Goal: Transaction & Acquisition: Purchase product/service

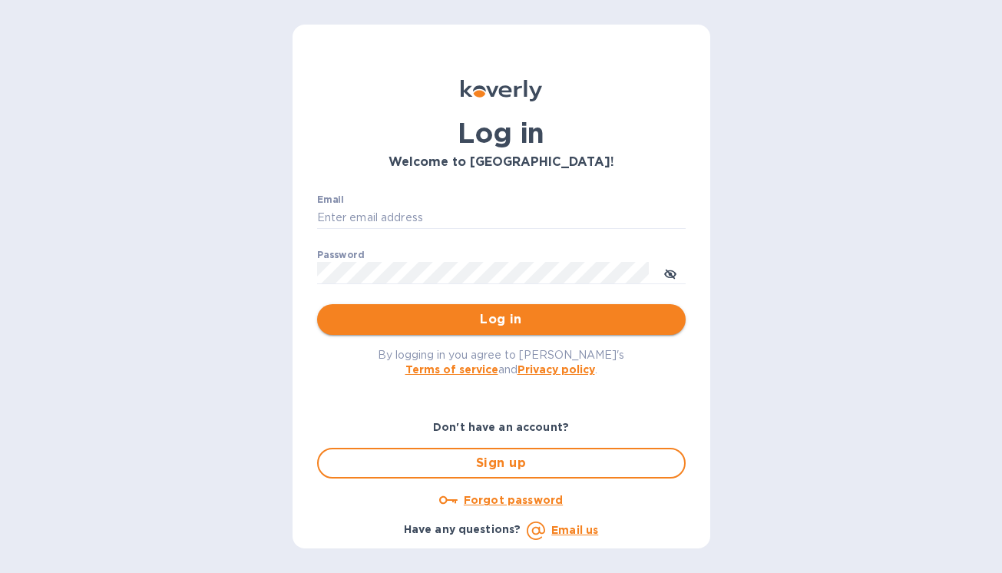
type input "[PERSON_NAME][EMAIL_ADDRESS][DOMAIN_NAME]"
click at [485, 319] on span "Log in" at bounding box center [501, 319] width 344 height 18
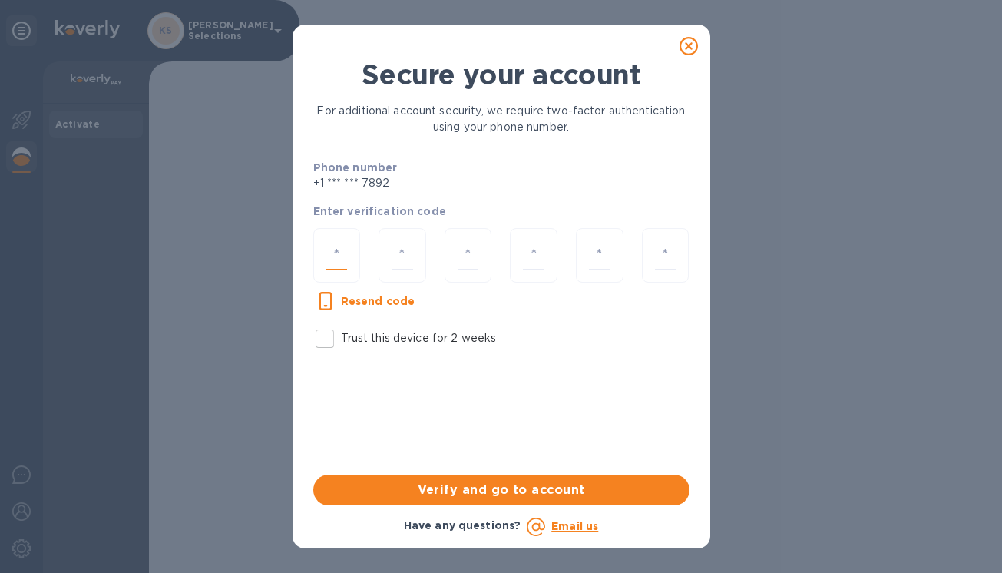
click at [331, 253] on input "number" at bounding box center [336, 255] width 21 height 28
type input "9"
type input "0"
type input "7"
type input "4"
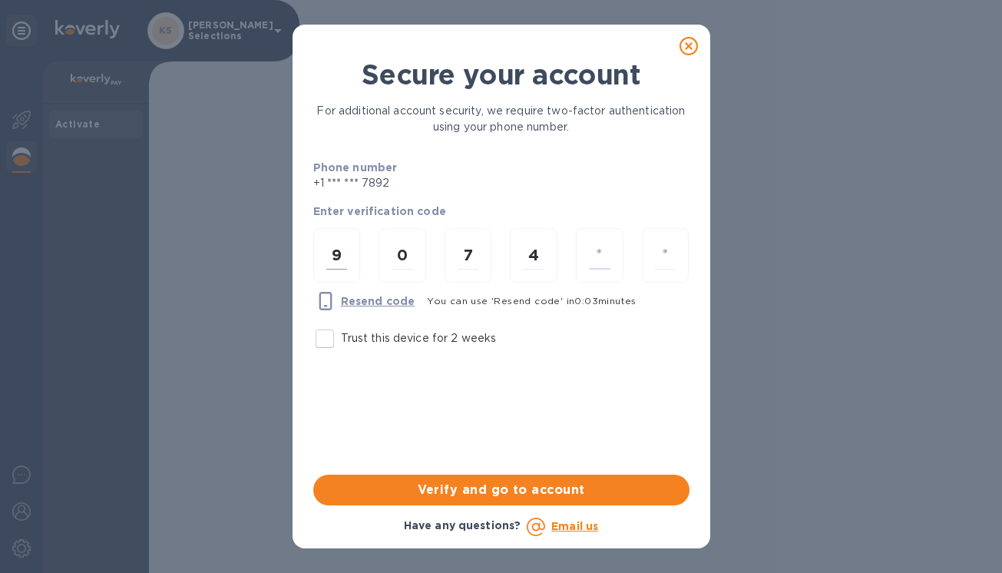
type input "7"
type input "3"
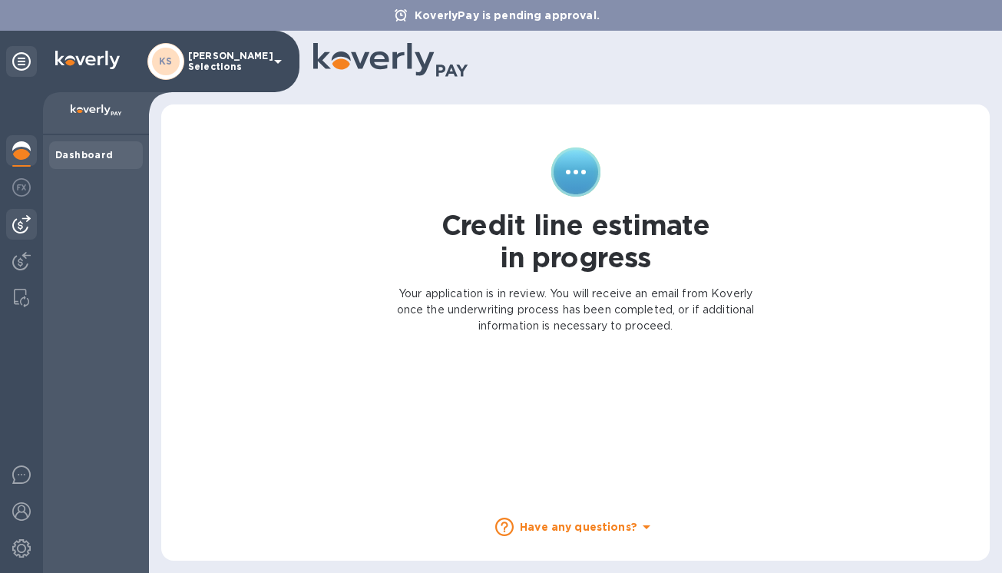
click at [22, 221] on img at bounding box center [21, 224] width 18 height 18
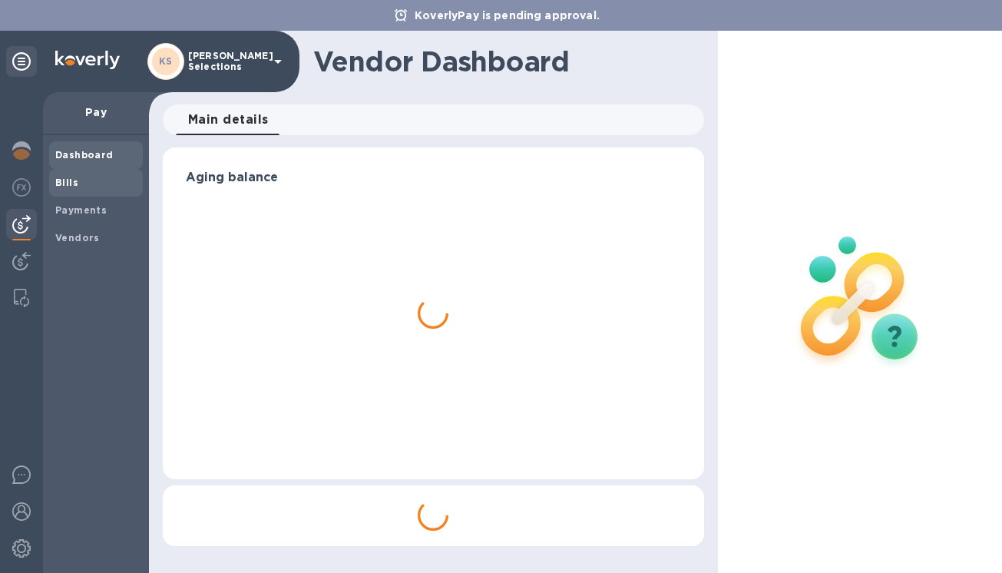
click at [66, 187] on b "Bills" at bounding box center [66, 183] width 23 height 12
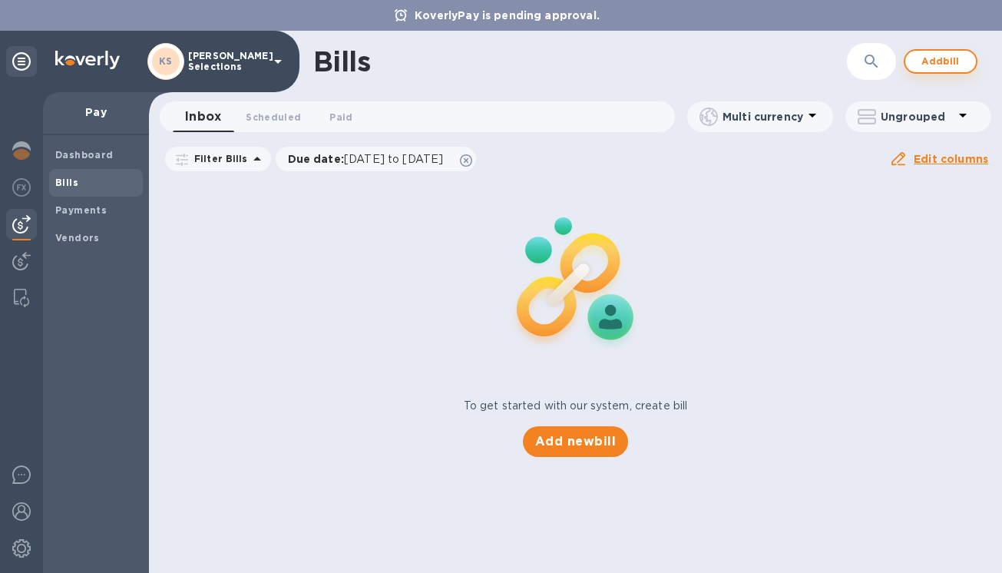
click at [935, 65] on span "Add bill" at bounding box center [941, 61] width 46 height 18
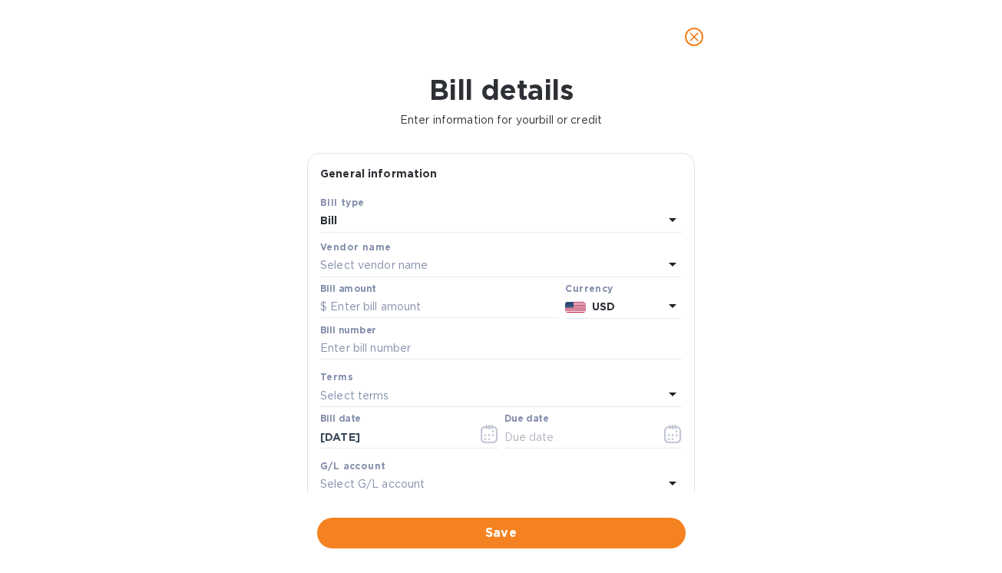
click at [375, 265] on p "Select vendor name" at bounding box center [373, 265] width 107 height 16
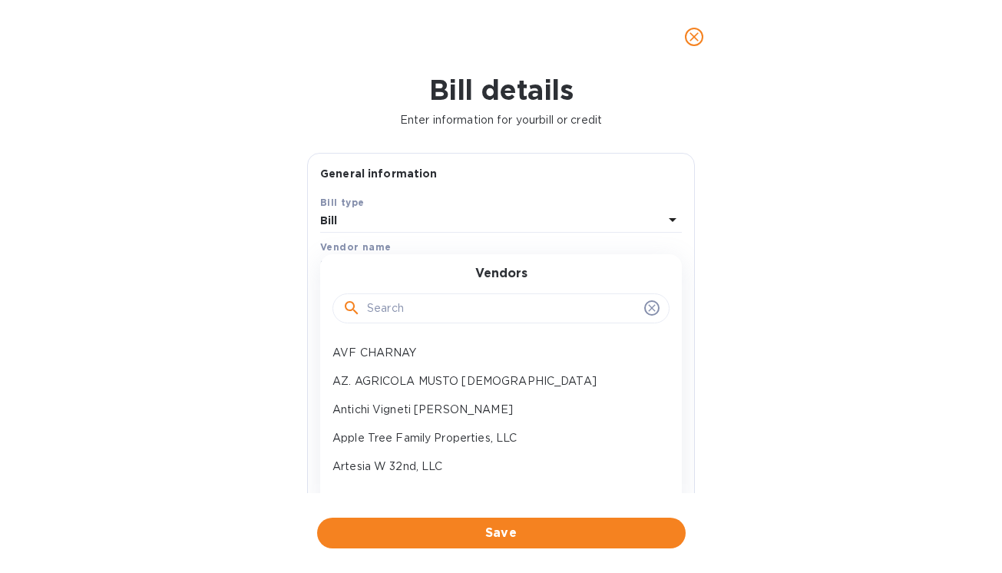
click at [385, 319] on input "text" at bounding box center [502, 308] width 271 height 23
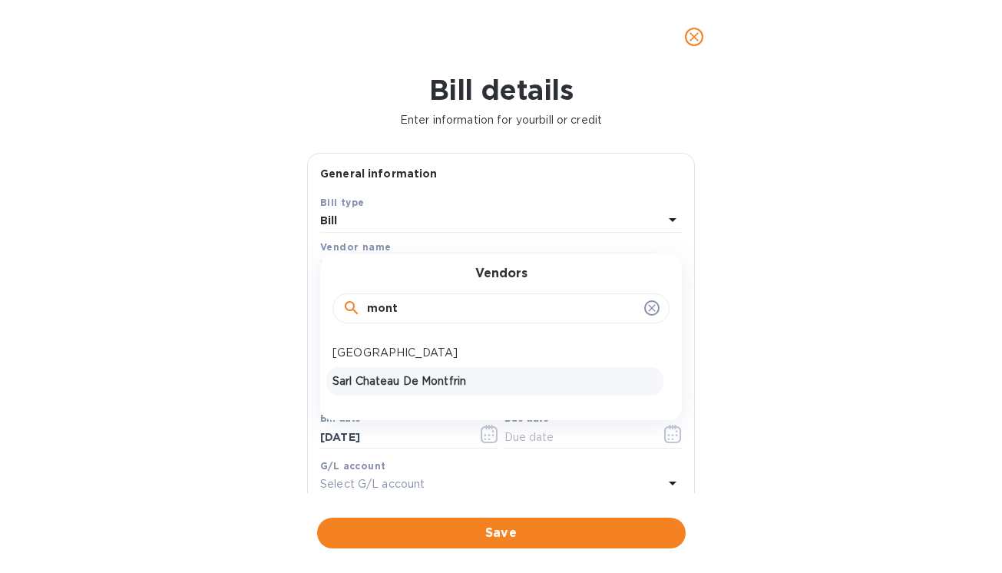
type input "mont"
click at [375, 384] on p "Sarl Chateau De Montfrin" at bounding box center [494, 381] width 325 height 16
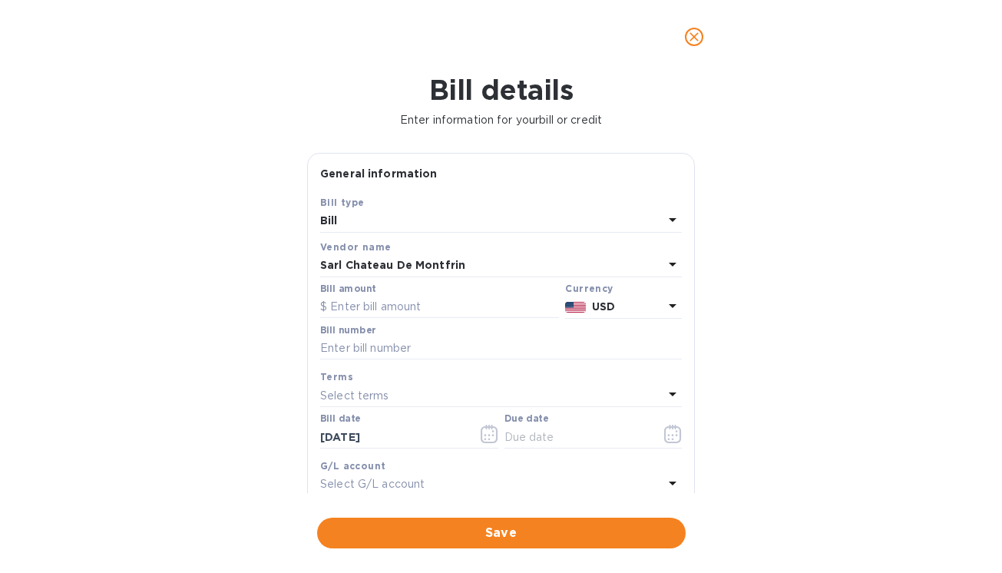
click at [669, 306] on icon at bounding box center [673, 306] width 8 height 4
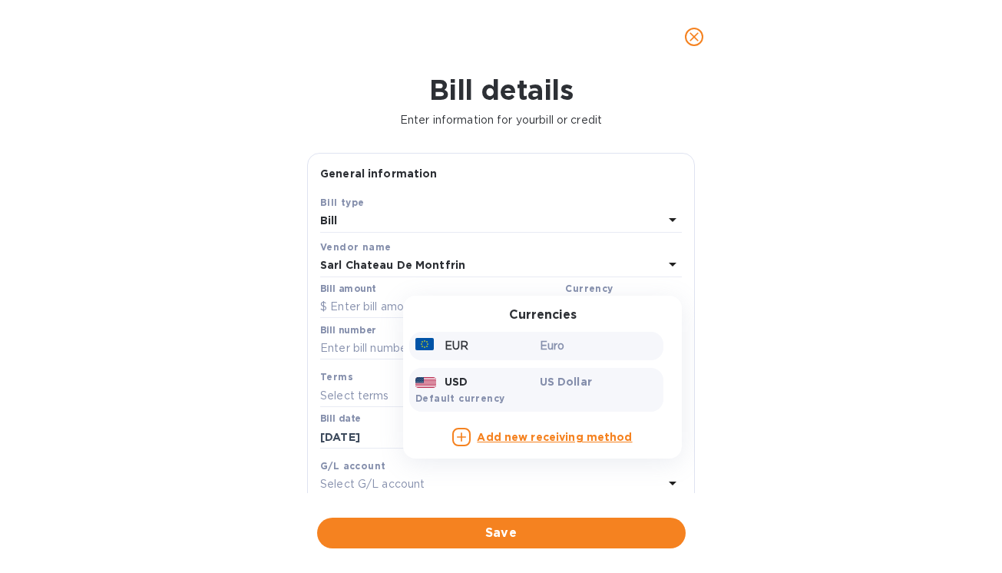
click at [537, 349] on div "Euro" at bounding box center [599, 346] width 124 height 22
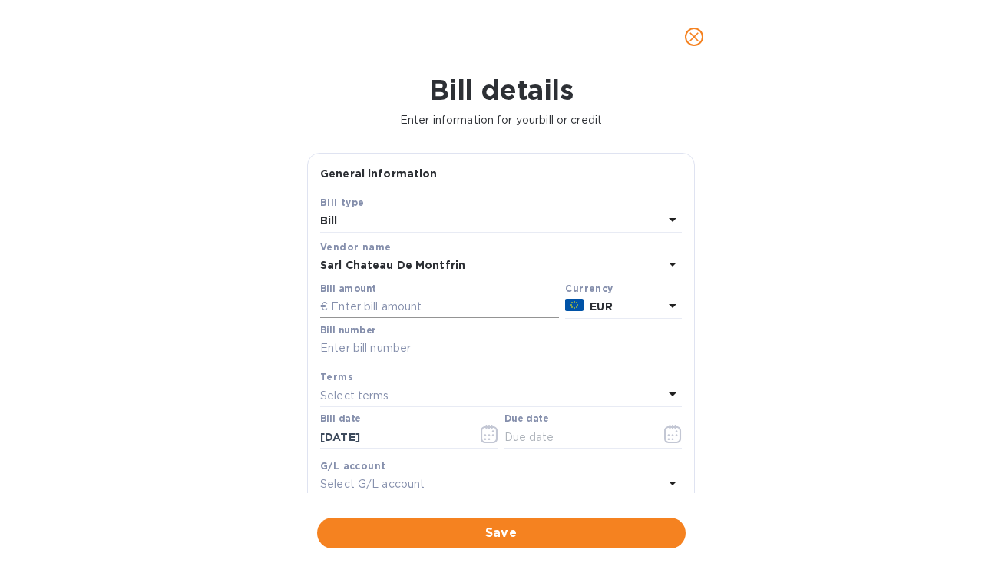
click at [401, 312] on input "text" at bounding box center [439, 307] width 239 height 23
type input "2,222.64"
click at [255, 352] on div "Bill details Enter information for your bill or credit General information Save…" at bounding box center [501, 323] width 1002 height 499
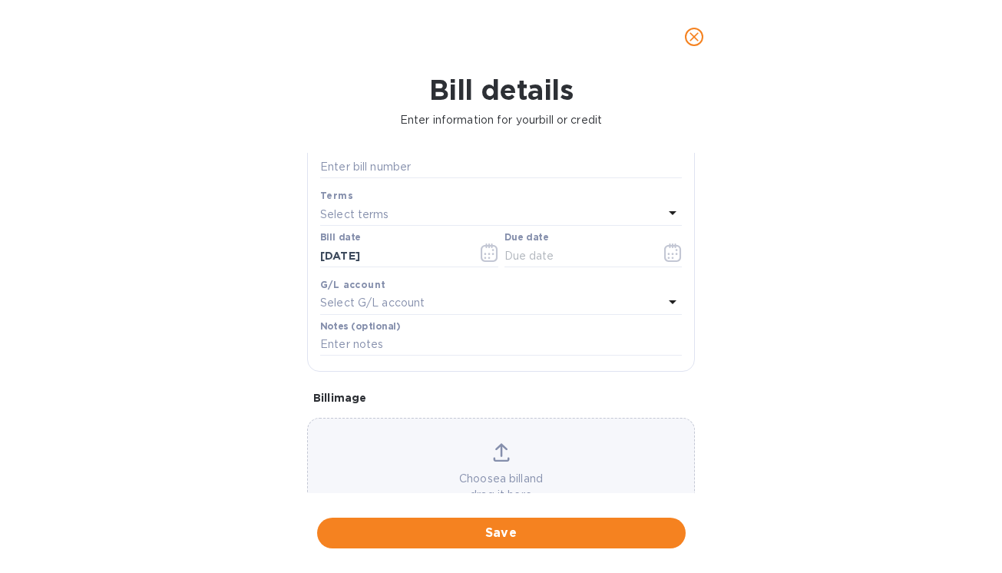
scroll to position [179, 0]
click at [375, 171] on input "text" at bounding box center [501, 169] width 362 height 23
type input "202501125 & 202501123"
click at [802, 164] on div "Bill details Enter information for your bill or credit General information Save…" at bounding box center [501, 323] width 1002 height 499
click at [664, 255] on icon "button" at bounding box center [673, 255] width 18 height 18
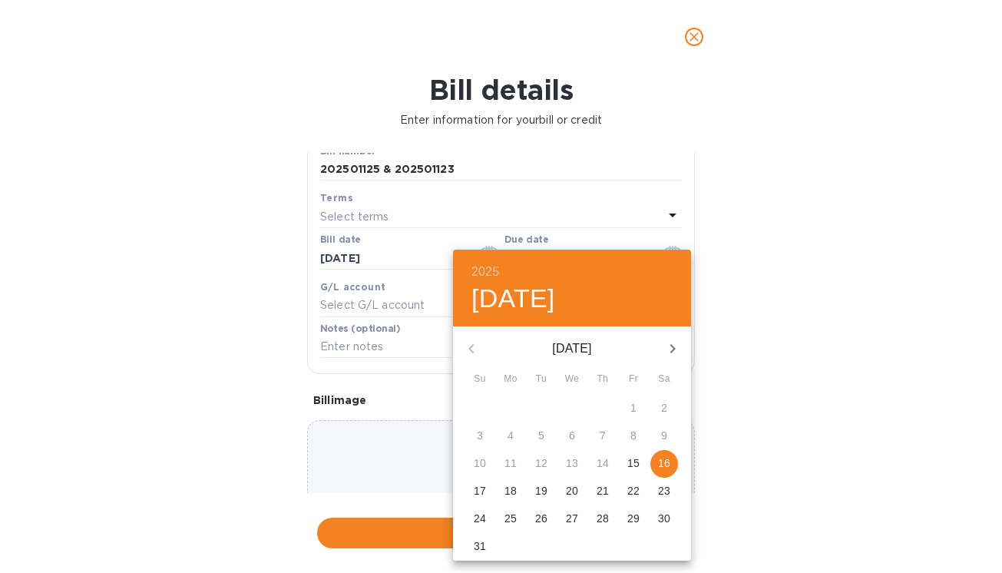
click at [662, 460] on p "16" at bounding box center [664, 462] width 12 height 15
type input "[DATE]"
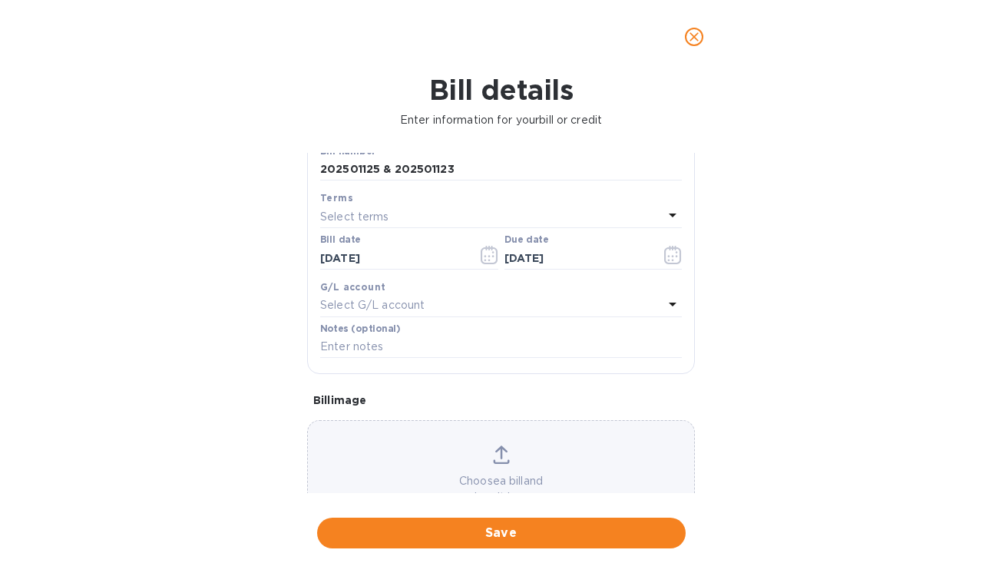
scroll to position [237, 0]
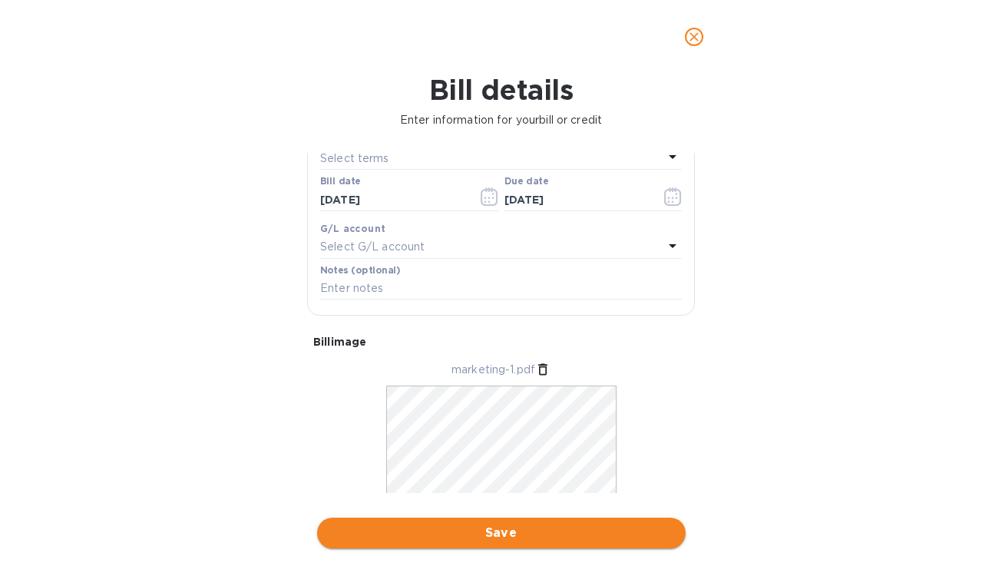
click at [504, 537] on span "Save" at bounding box center [501, 533] width 344 height 18
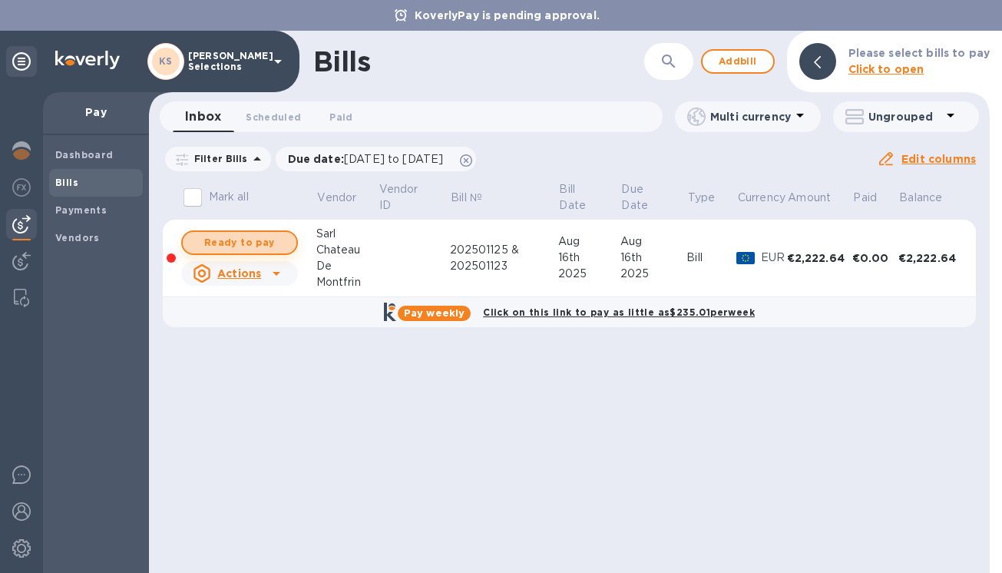
click at [246, 248] on span "Ready to pay" at bounding box center [239, 242] width 89 height 18
checkbox input "true"
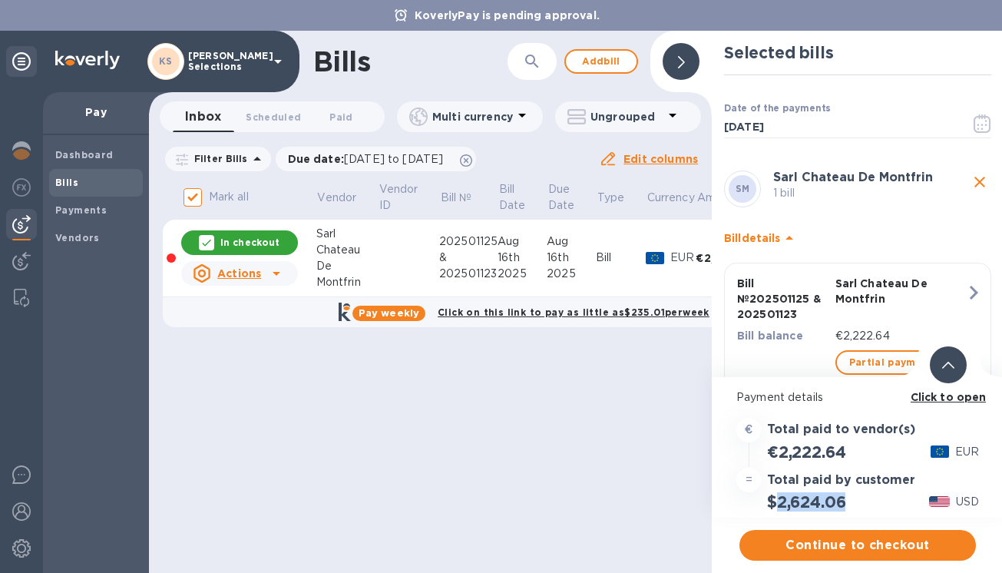
drag, startPoint x: 848, startPoint y: 504, endPoint x: 782, endPoint y: 504, distance: 66.8
click at [782, 504] on h2 "$2,624.06" at bounding box center [806, 501] width 78 height 19
copy h2 "2,624.06"
click at [961, 399] on b "Click to open" at bounding box center [949, 397] width 76 height 12
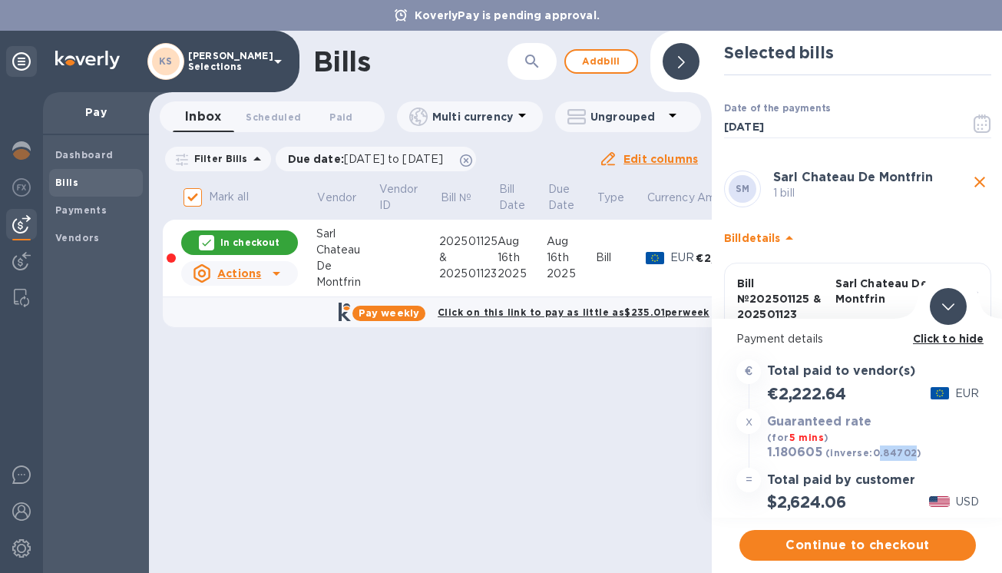
drag, startPoint x: 913, startPoint y: 455, endPoint x: 875, endPoint y: 455, distance: 38.4
click at [875, 455] on b "(inverse: 0.84702 )" at bounding box center [873, 453] width 97 height 12
click at [863, 504] on div "$2,624.06 USD" at bounding box center [857, 501] width 249 height 25
drag, startPoint x: 848, startPoint y: 504, endPoint x: 779, endPoint y: 504, distance: 69.1
click at [779, 504] on h2 "$2,624.06" at bounding box center [806, 501] width 78 height 19
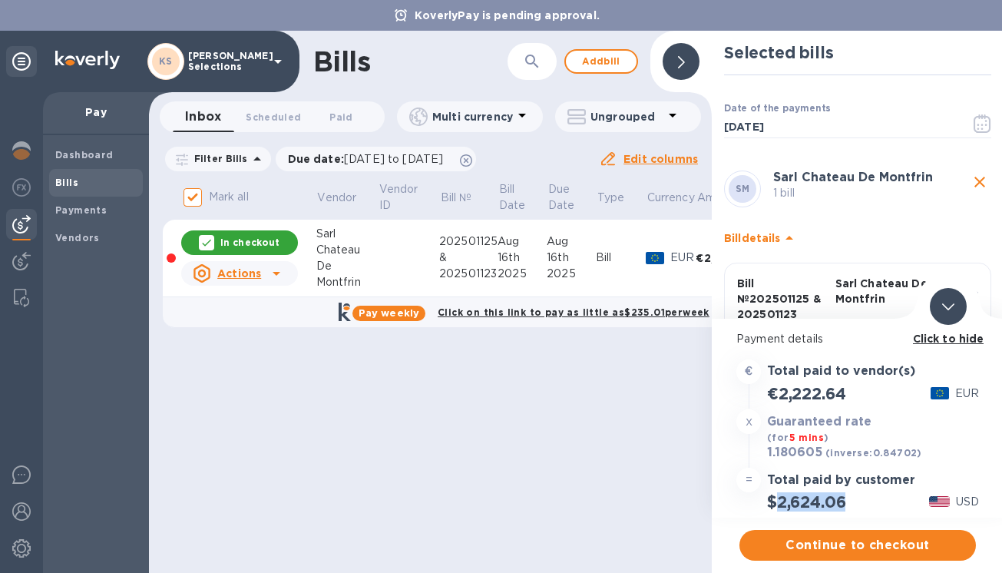
copy h2 "2,624.06"
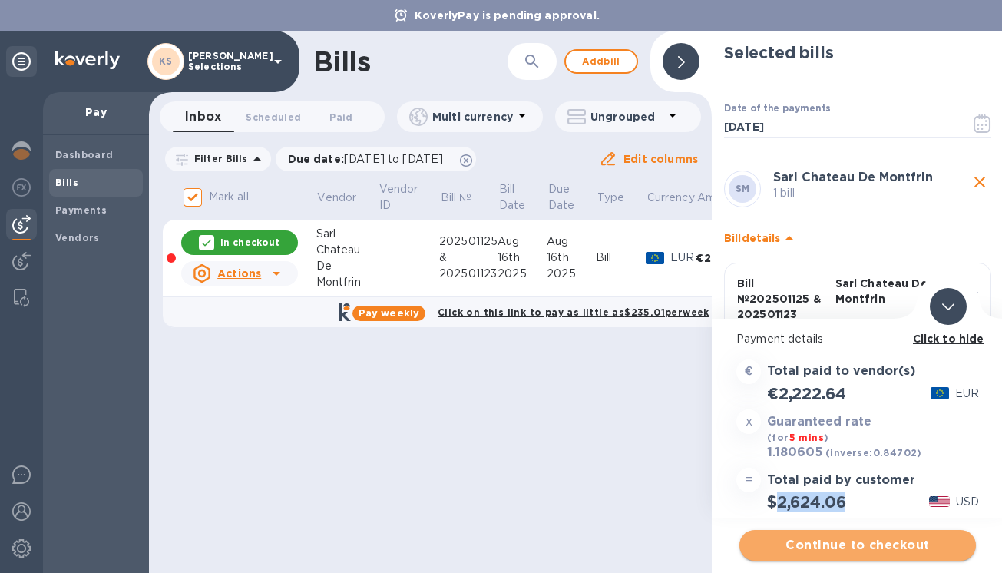
click at [820, 547] on span "Continue to checkout" at bounding box center [858, 545] width 212 height 18
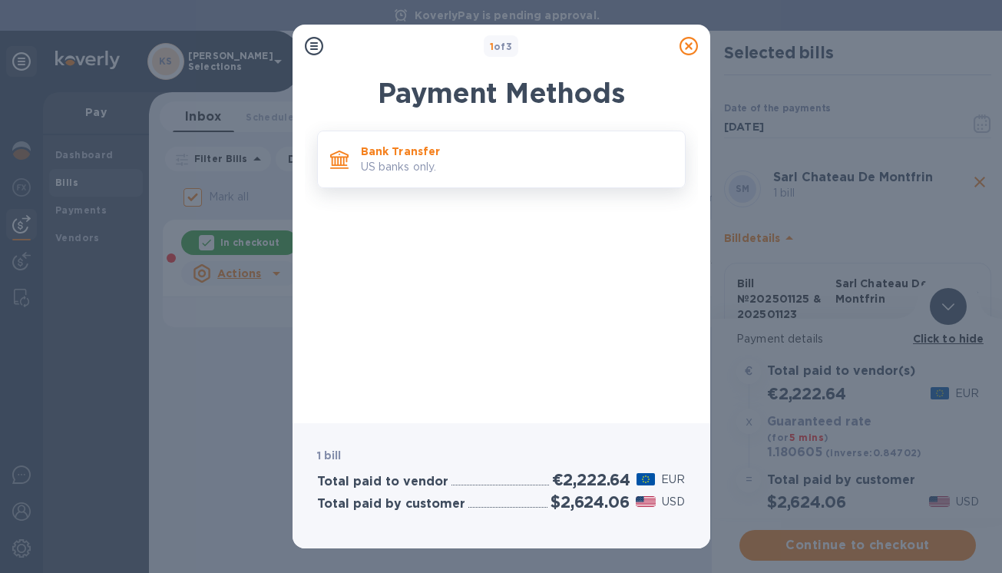
click at [432, 156] on p "Bank Transfer" at bounding box center [517, 151] width 312 height 15
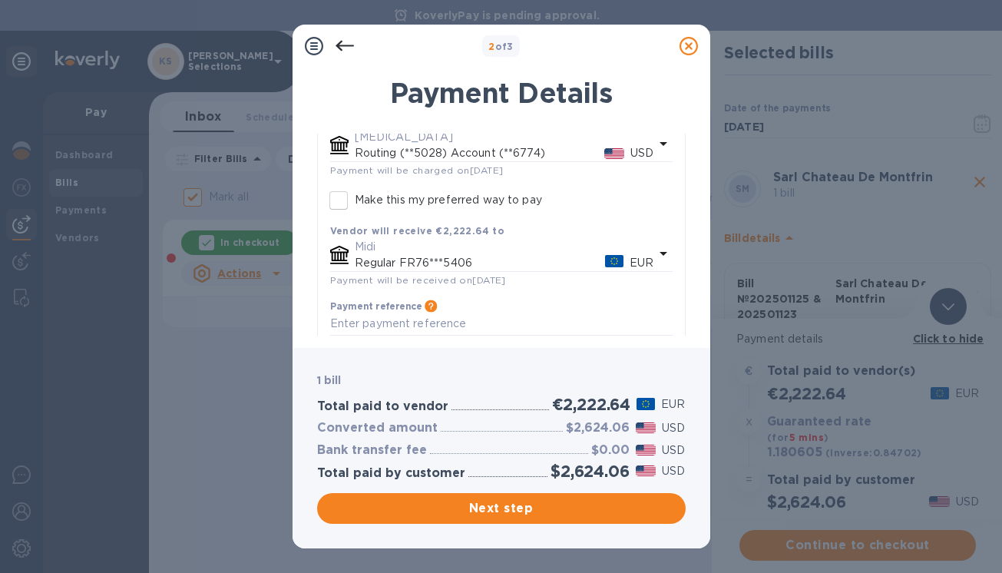
scroll to position [173, 0]
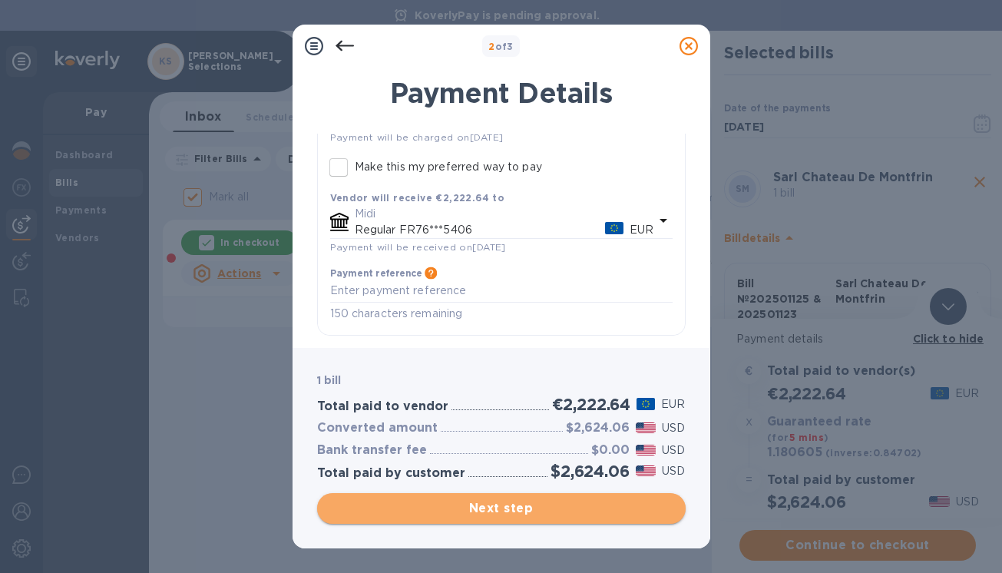
click at [501, 511] on span "Next step" at bounding box center [501, 508] width 344 height 18
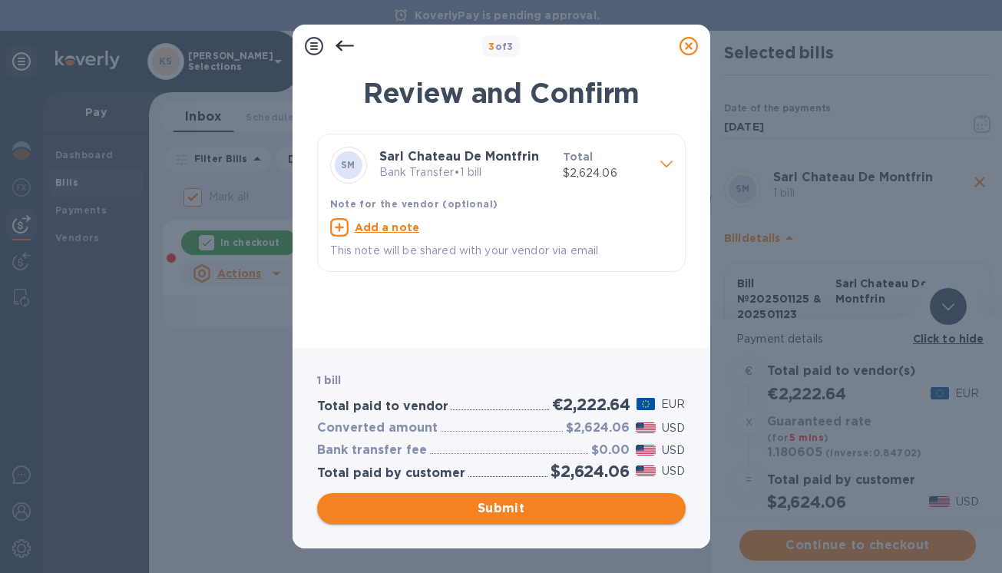
click at [501, 511] on span "Submit" at bounding box center [501, 508] width 344 height 18
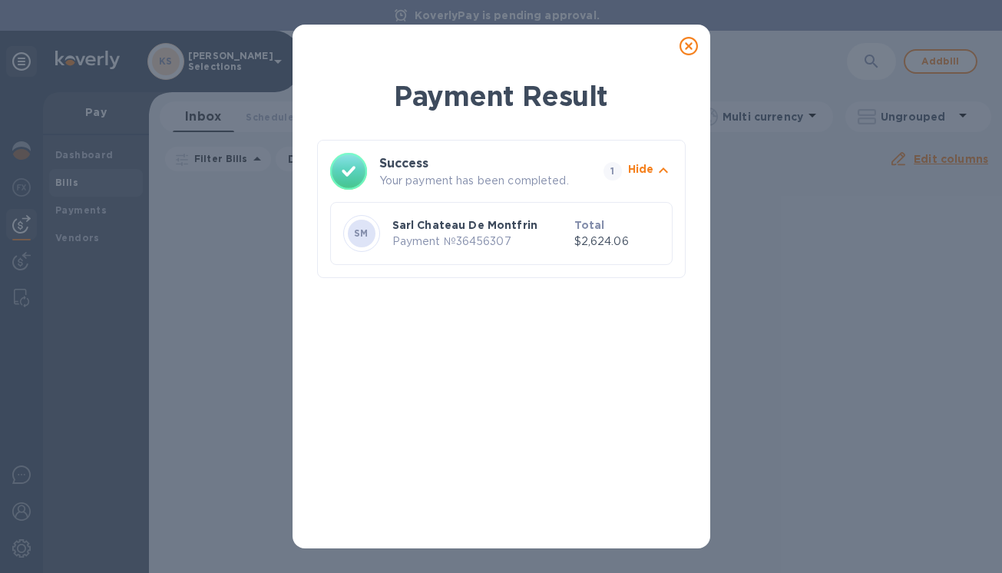
click at [686, 50] on icon at bounding box center [689, 46] width 18 height 18
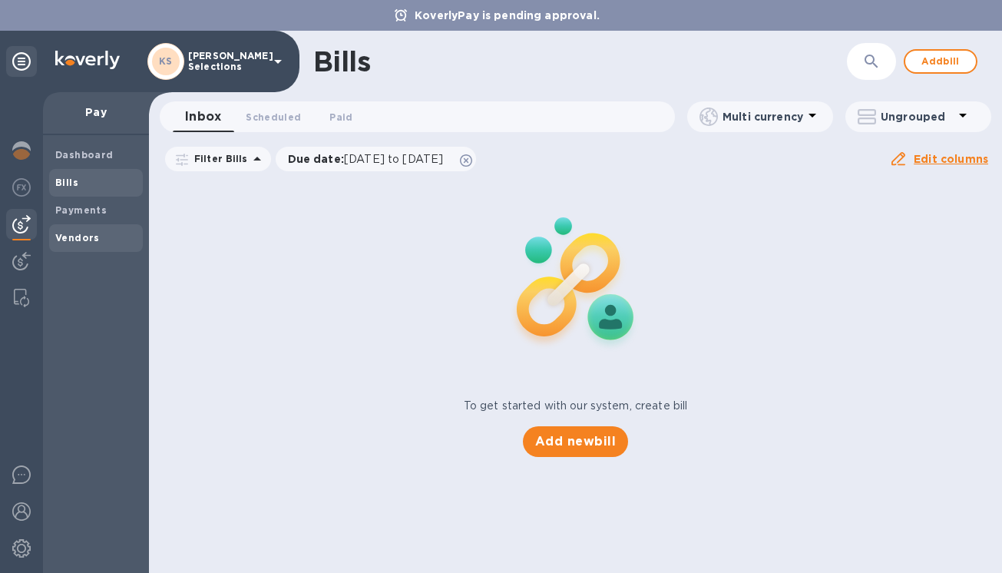
click at [91, 230] on span "Vendors" at bounding box center [77, 237] width 45 height 15
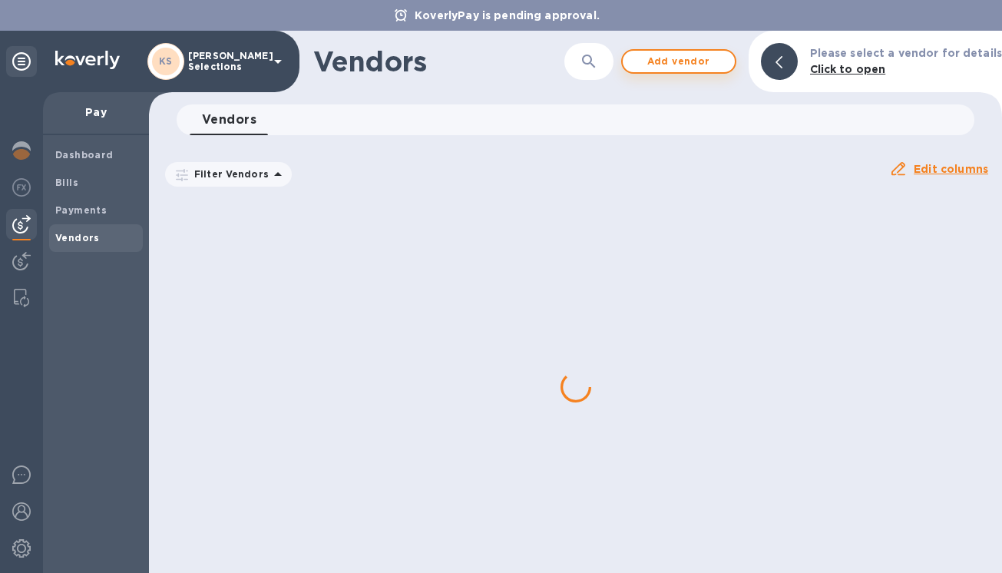
click at [707, 59] on span "Add vendor" at bounding box center [679, 61] width 88 height 18
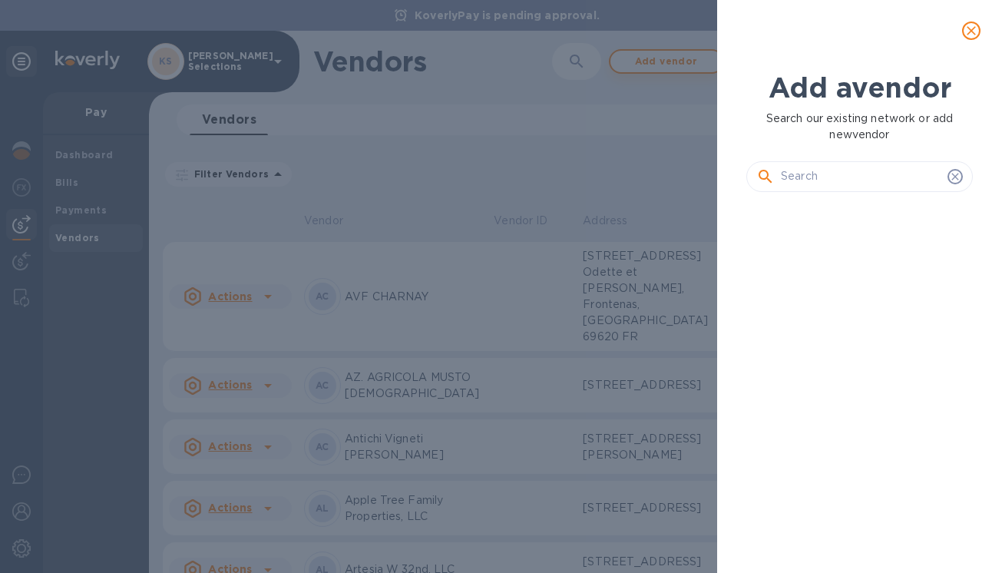
scroll to position [316, 233]
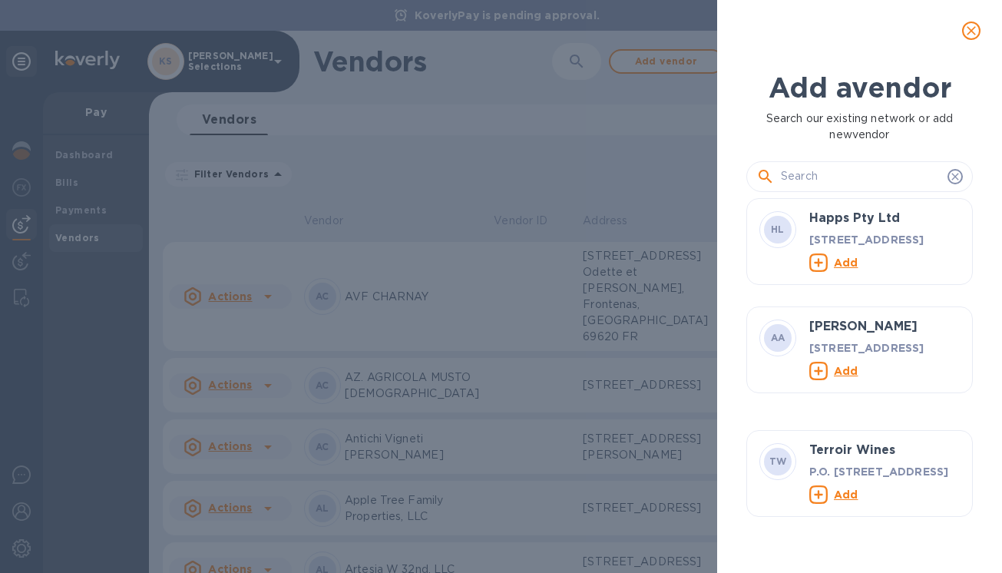
click at [829, 176] on input "text" at bounding box center [861, 176] width 160 height 23
paste input "[PERSON_NAME][PERSON_NAME]"
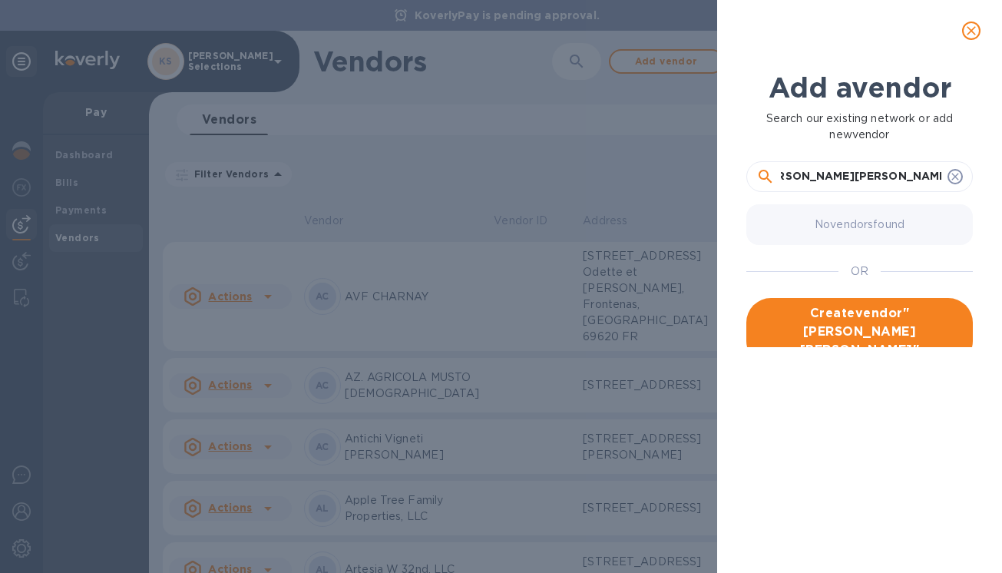
scroll to position [0, 0]
type input "[PERSON_NAME][PERSON_NAME]"
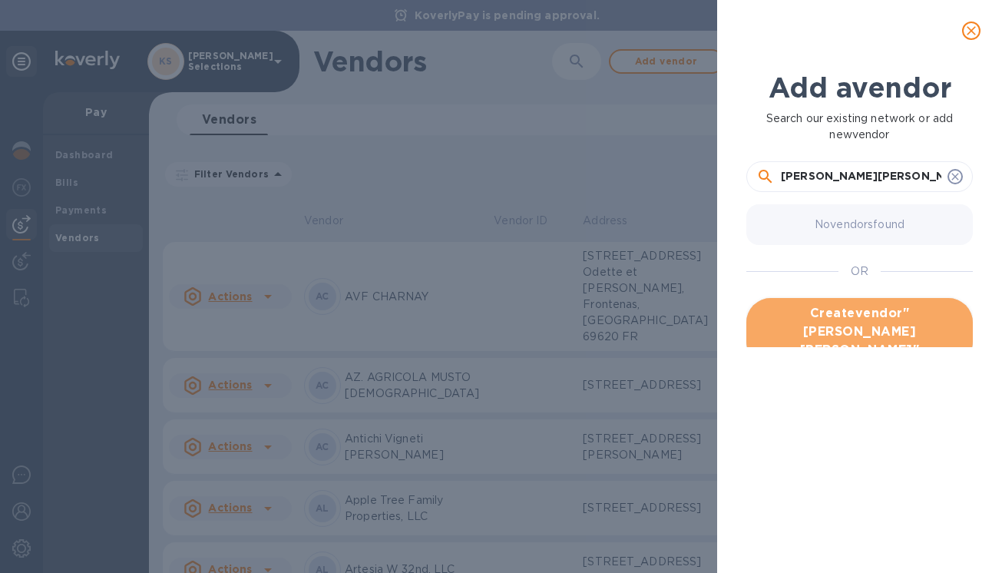
click at [865, 326] on span "Create vendor " [PERSON_NAME][PERSON_NAME] "" at bounding box center [860, 331] width 202 height 55
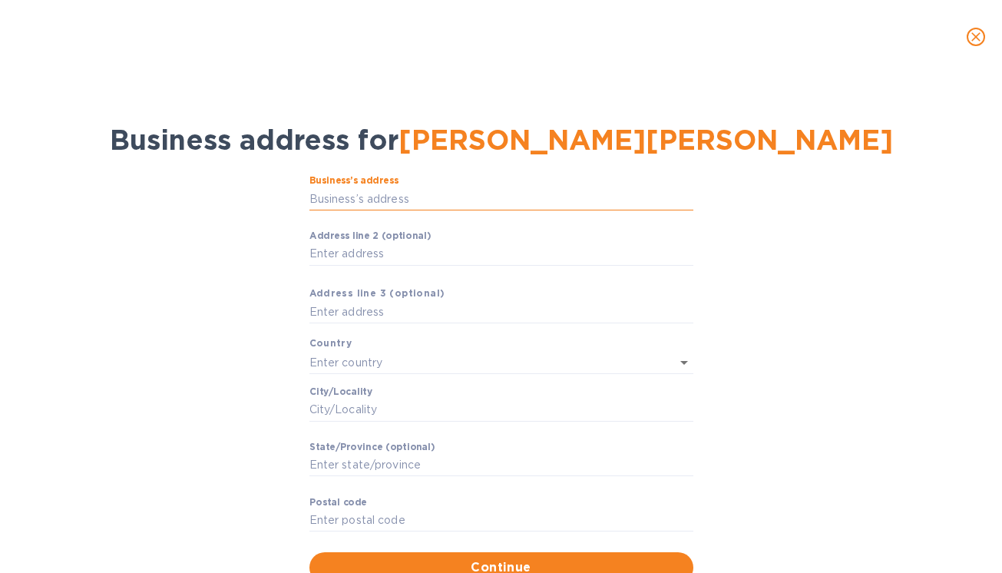
click at [369, 193] on input "Business’s аddress" at bounding box center [501, 198] width 384 height 23
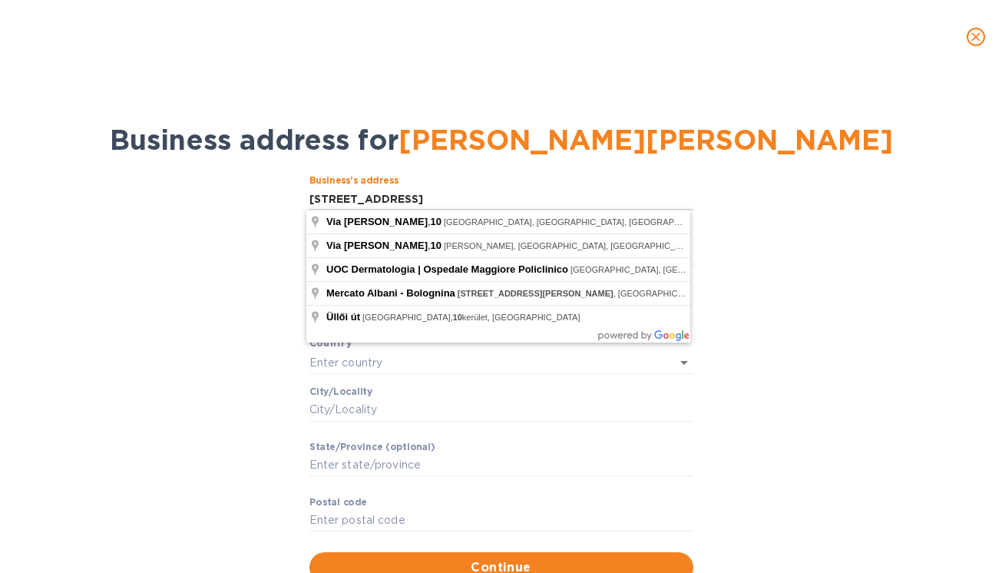
drag, startPoint x: 417, startPoint y: 202, endPoint x: 278, endPoint y: 201, distance: 139.0
click at [278, 201] on div "Business’s аddress via della pallotte 10 ​ Аddress line 2 (optional) ​ Аddress …" at bounding box center [501, 378] width 962 height 425
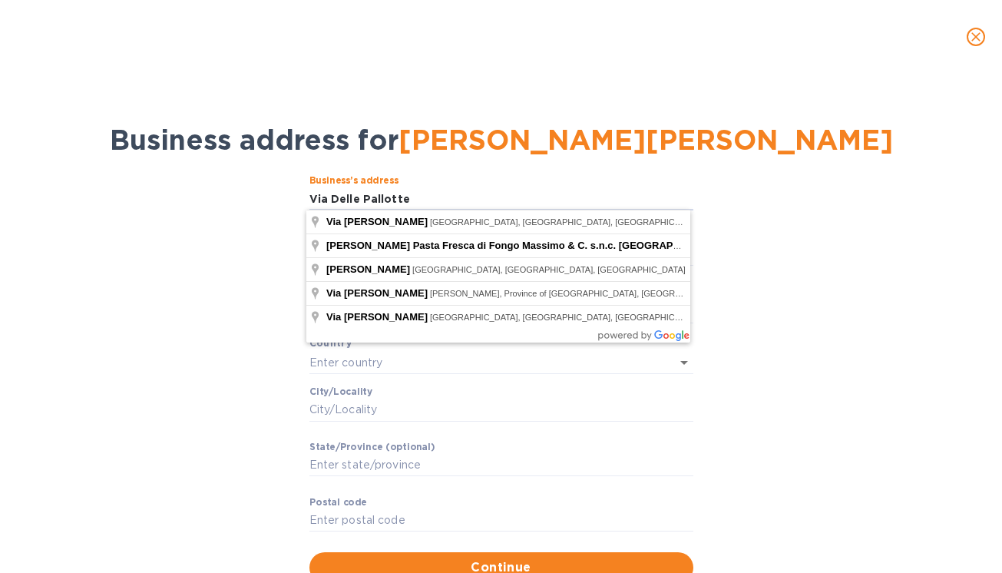
click at [180, 251] on div "Business’s аddress Via Delle Pallotte ​ Аddress line 2 (optional) ​ Аddress lin…" at bounding box center [501, 378] width 962 height 425
click at [415, 197] on input "Via Delle Pallotte" at bounding box center [501, 198] width 384 height 23
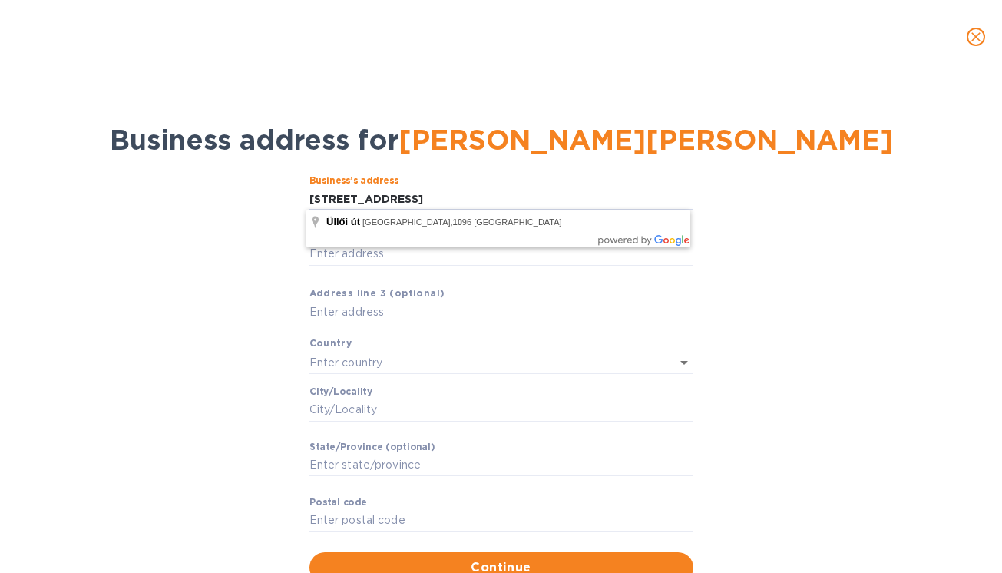
type input "[STREET_ADDRESS]"
click at [220, 246] on div "Business’s аddress Via Delle Pallotte 10 ​ Аddress line 2 (optional) ​ Аddress …" at bounding box center [501, 378] width 962 height 425
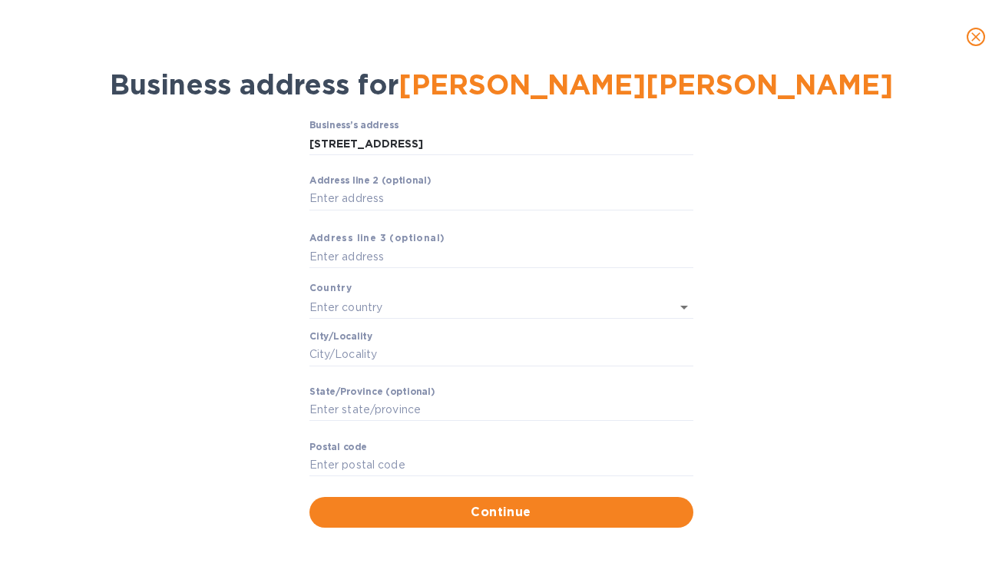
scroll to position [56, 0]
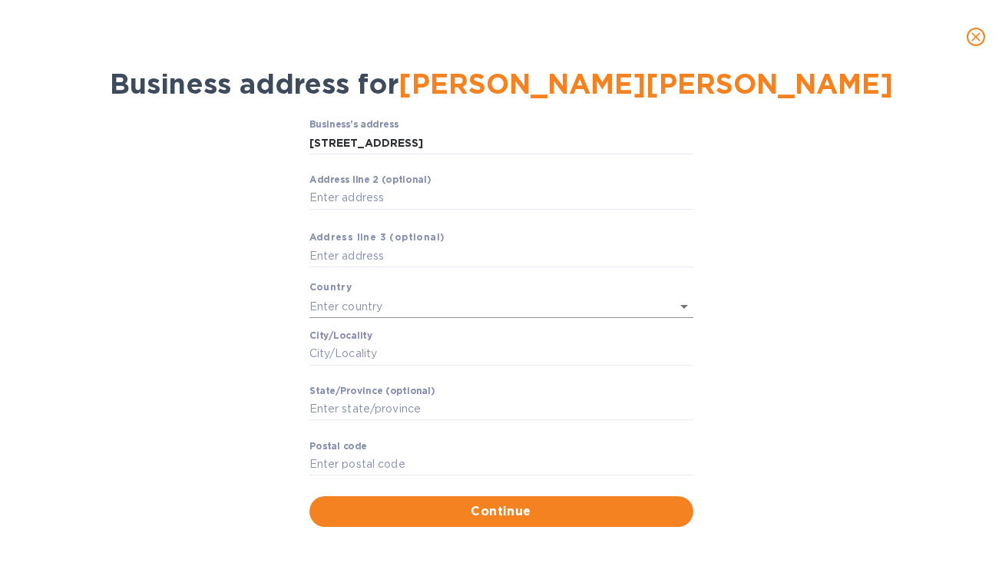
click at [357, 300] on input "text" at bounding box center [479, 306] width 341 height 22
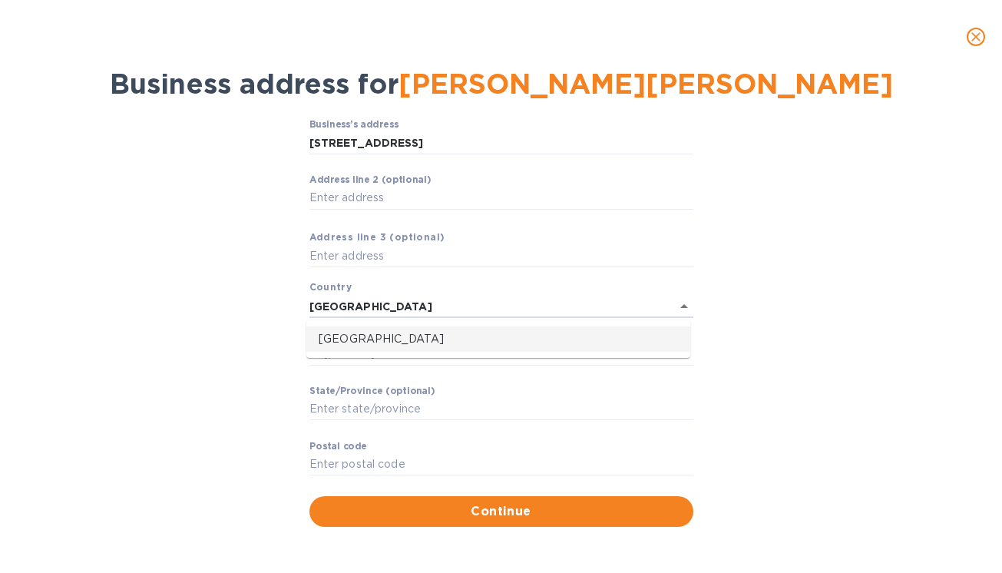
click at [351, 342] on p "[GEOGRAPHIC_DATA]" at bounding box center [498, 339] width 359 height 16
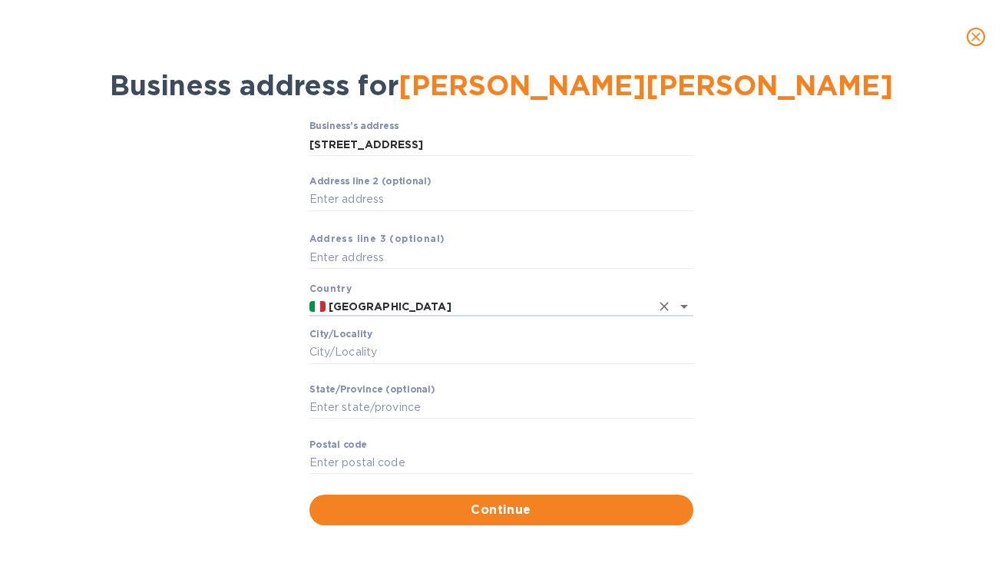
scroll to position [53, 0]
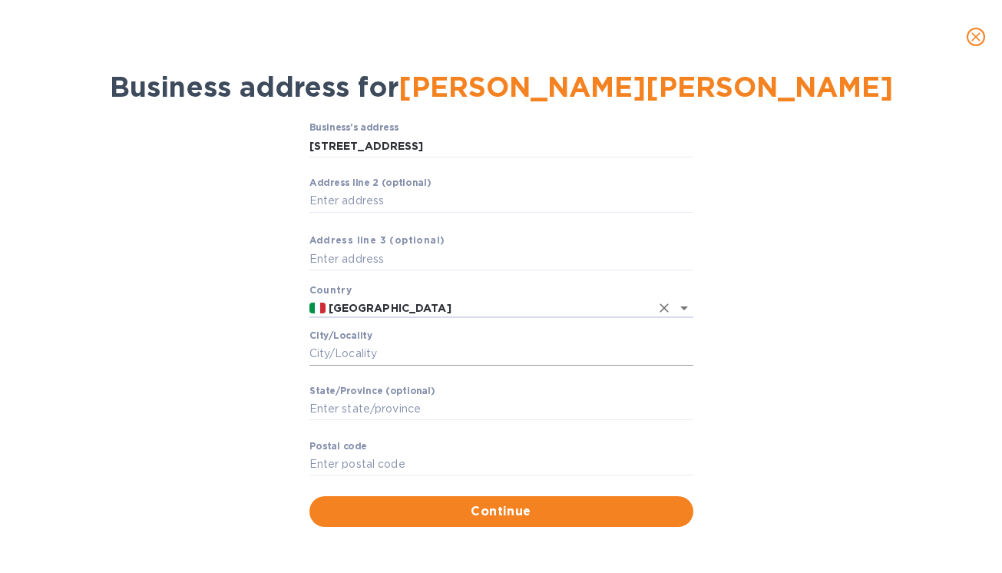
type input "[GEOGRAPHIC_DATA]"
click at [346, 354] on input "Сity/Locаlity" at bounding box center [501, 353] width 384 height 23
type input "[PERSON_NAME] Sesia"
click at [392, 388] on label "Stаte/Province (optional)" at bounding box center [371, 390] width 125 height 9
click at [392, 398] on input "Stаte/Province (optional)" at bounding box center [501, 409] width 384 height 23
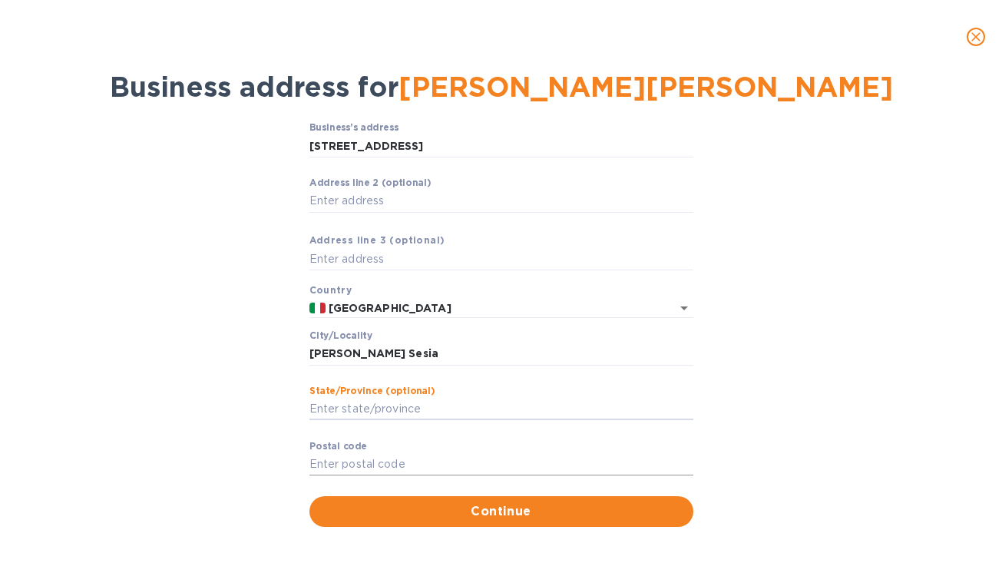
click at [412, 462] on input "Pоstal cоde" at bounding box center [501, 464] width 384 height 23
paste input "28078"
type input "28078"
click at [221, 474] on div "Business’s аddress Via Delle Pallotte 10 ​ Аddress line 2 (optional) ​ Аddress …" at bounding box center [501, 324] width 962 height 422
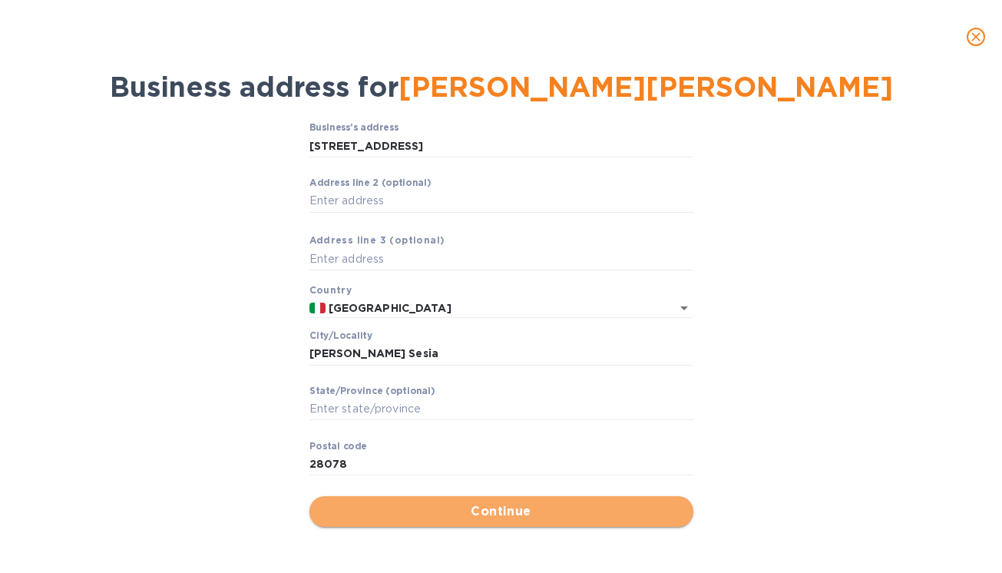
click at [441, 511] on span "Continue" at bounding box center [501, 511] width 359 height 18
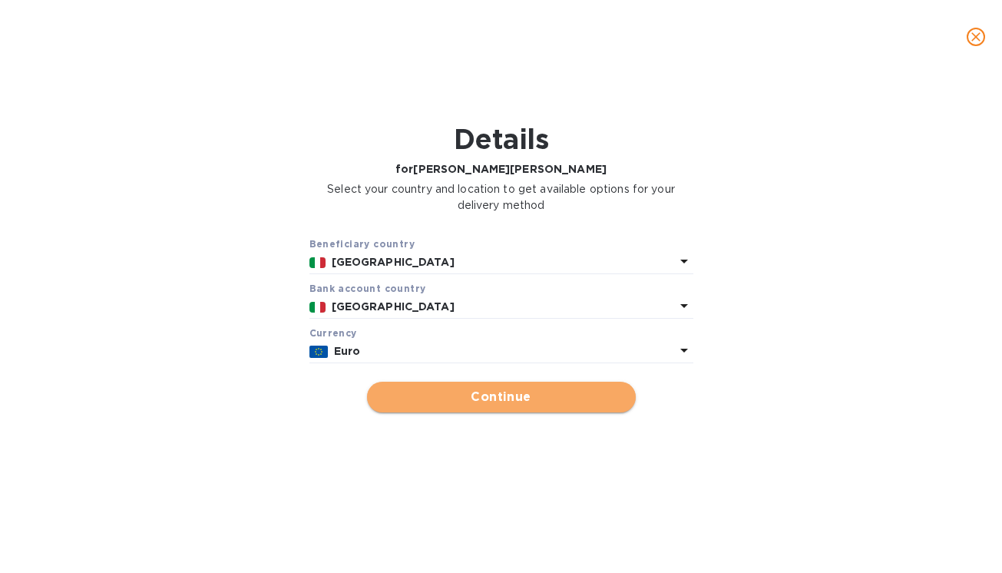
click at [501, 398] on span "Continue" at bounding box center [501, 397] width 244 height 18
type input "[PERSON_NAME][PERSON_NAME]"
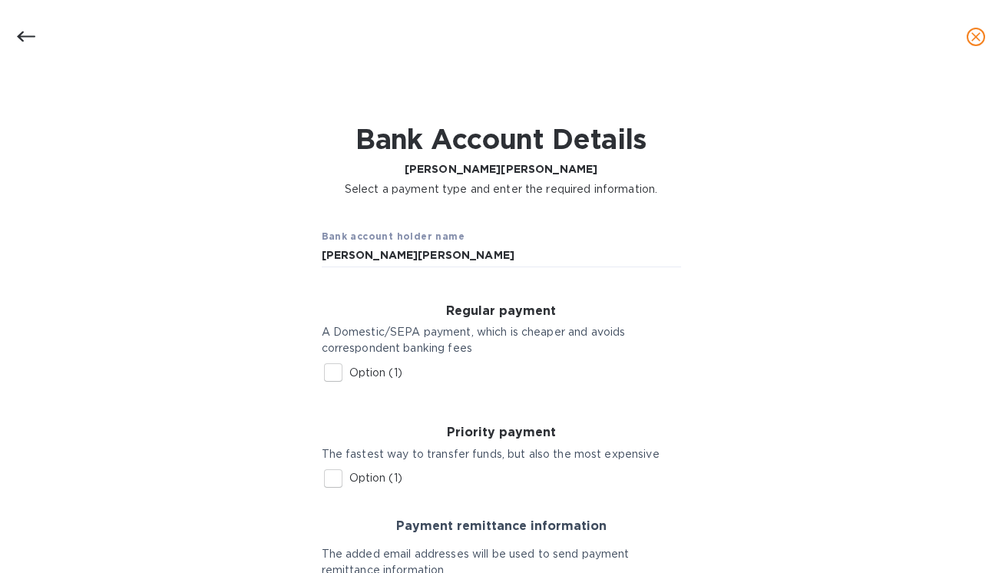
click at [328, 372] on input "Option (1)" at bounding box center [333, 372] width 32 height 32
checkbox input "true"
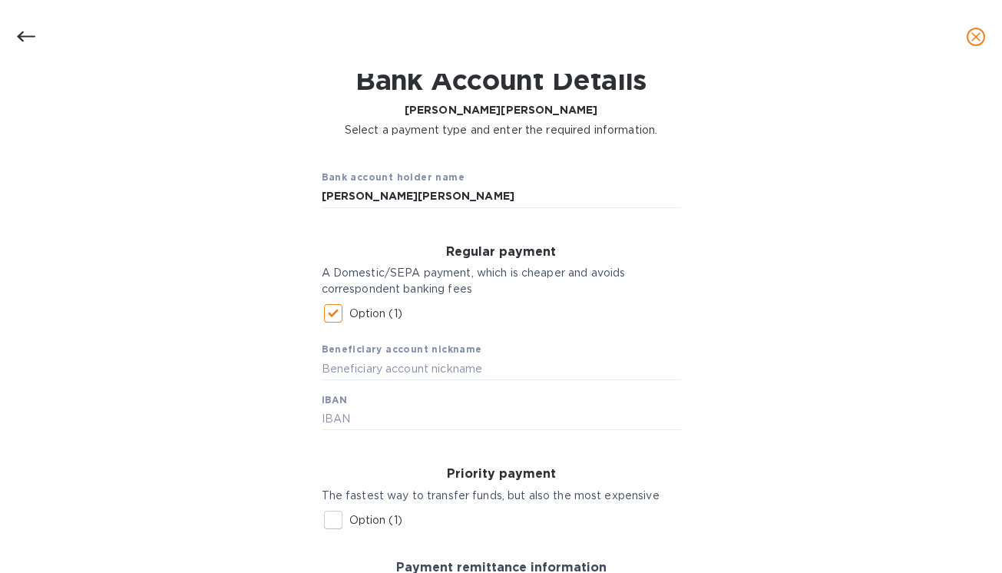
scroll to position [60, 0]
click at [326, 372] on input "text" at bounding box center [501, 367] width 359 height 23
type input "Ioppa"
click at [353, 418] on input "text" at bounding box center [501, 418] width 359 height 23
paste input "[FINANCIAL_ID]"
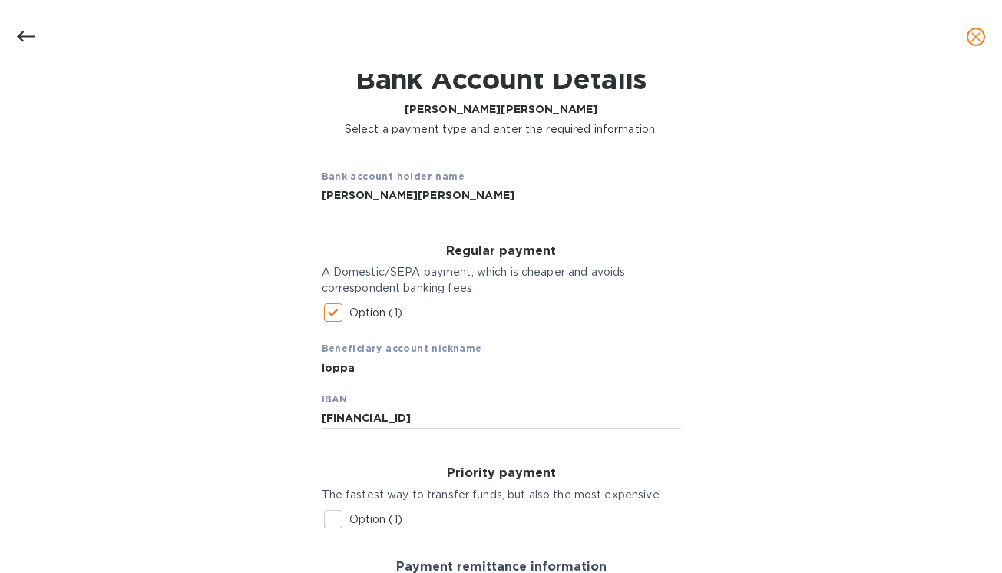
type input "[FINANCIAL_ID]"
click at [253, 430] on div "Bank account holder name [PERSON_NAME]LLI [PERSON_NAME] Regular payment A Domes…" at bounding box center [501, 470] width 962 height 646
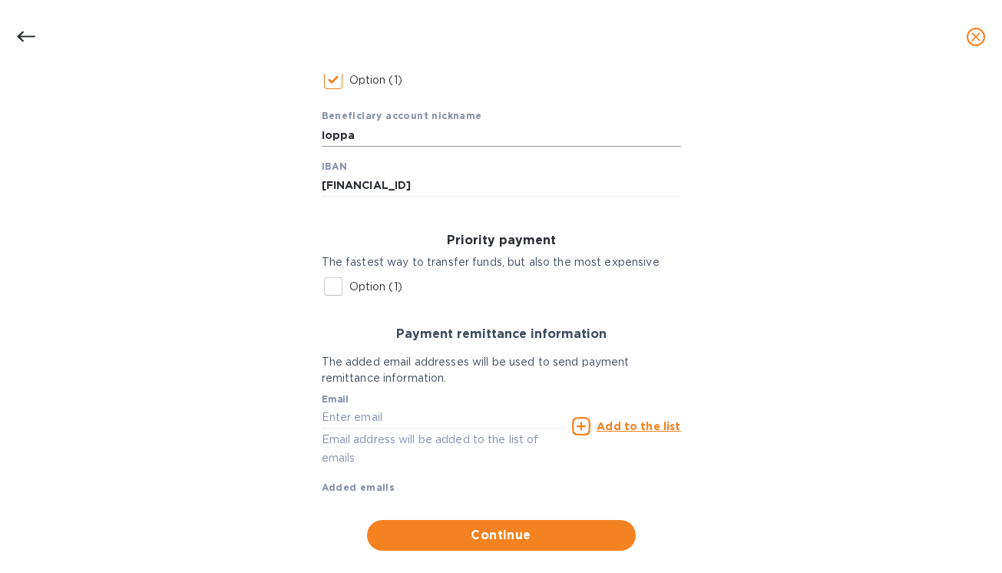
scroll to position [319, 0]
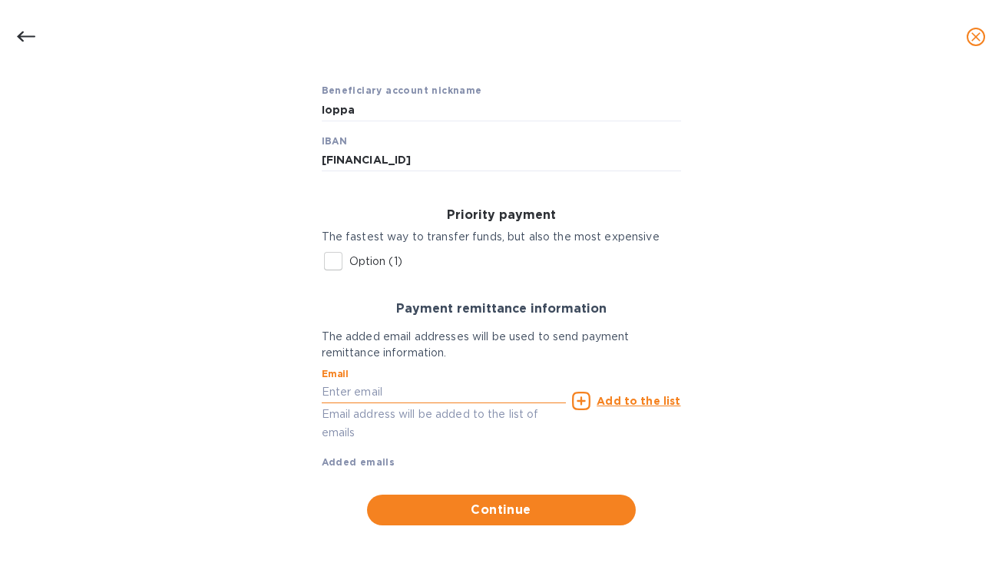
click at [362, 389] on input "text" at bounding box center [444, 392] width 245 height 23
paste input "[EMAIL_ADDRESS][DOMAIN_NAME]"
type input "[EMAIL_ADDRESS][DOMAIN_NAME]"
click at [641, 402] on u "Add to the list" at bounding box center [639, 401] width 84 height 12
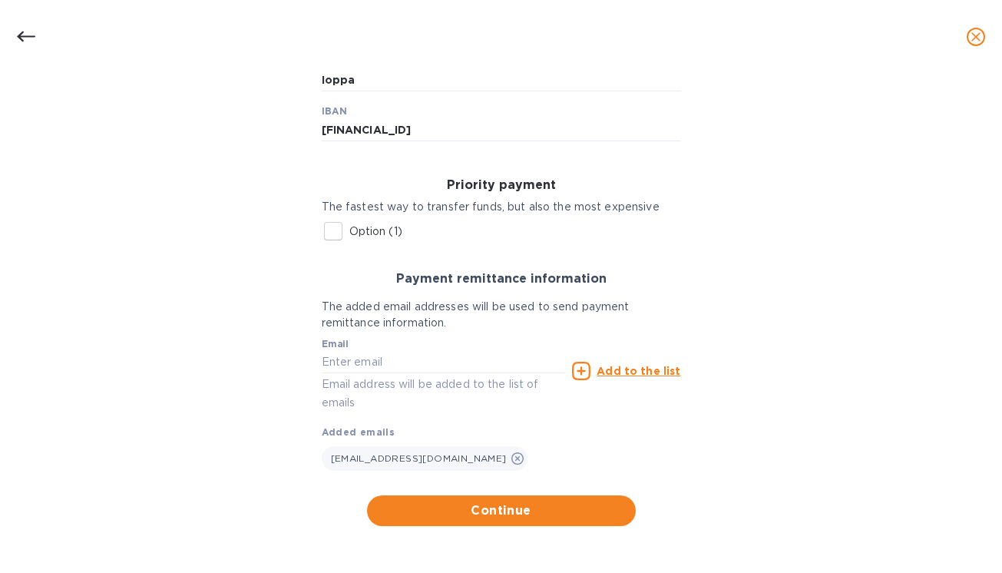
scroll to position [349, 0]
click at [488, 506] on span "Continue" at bounding box center [501, 510] width 244 height 18
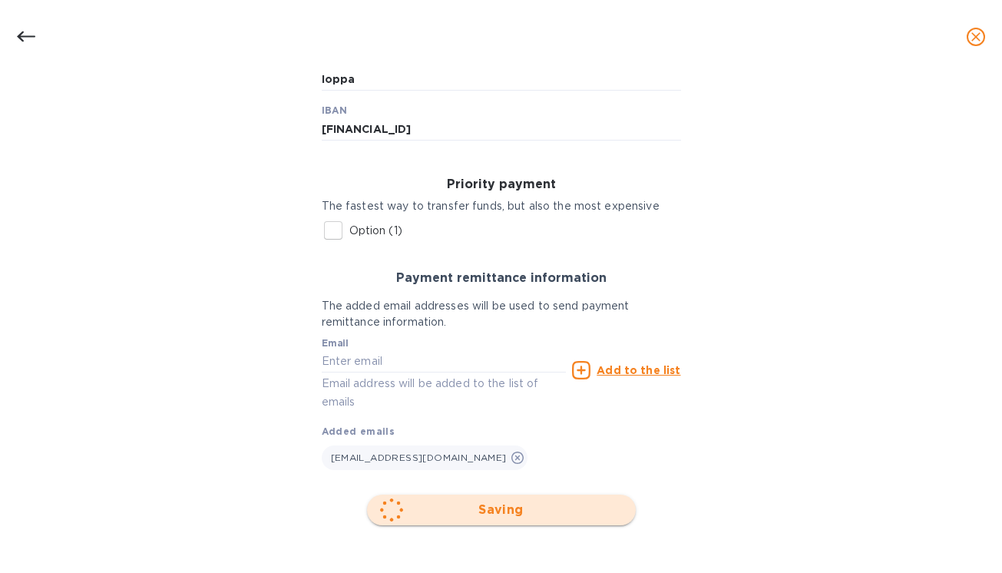
scroll to position [60, 0]
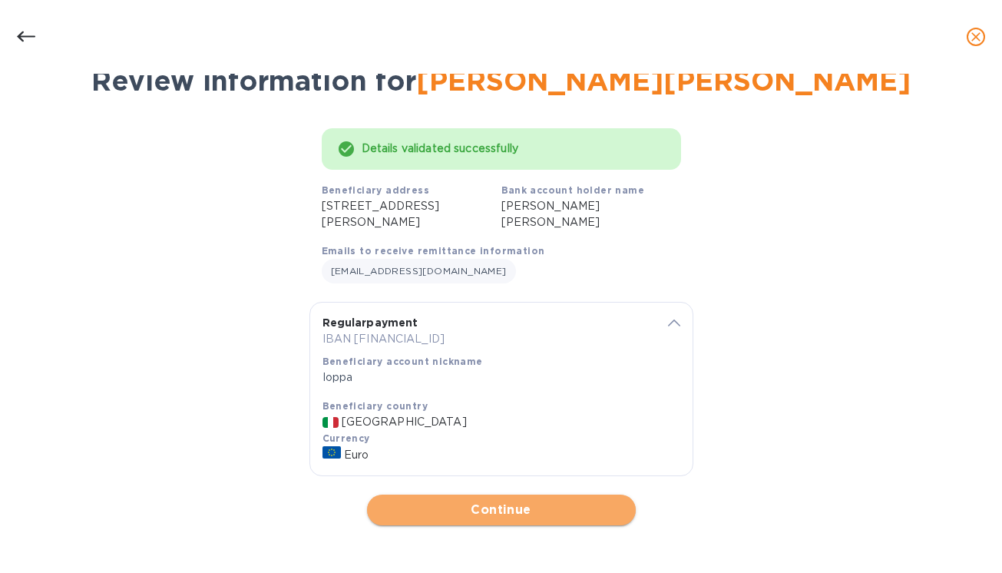
click at [500, 515] on span "Continue" at bounding box center [501, 510] width 244 height 18
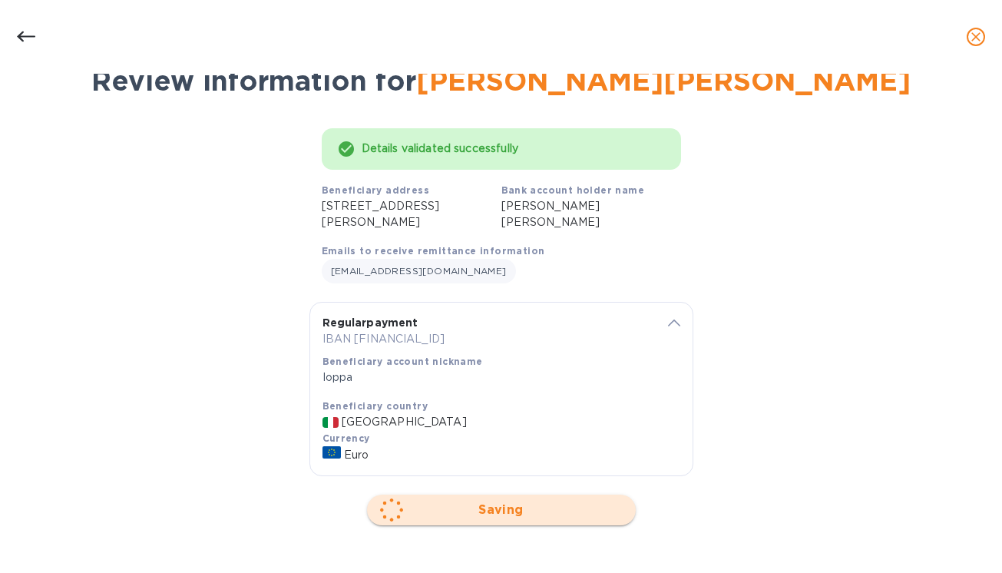
scroll to position [0, 0]
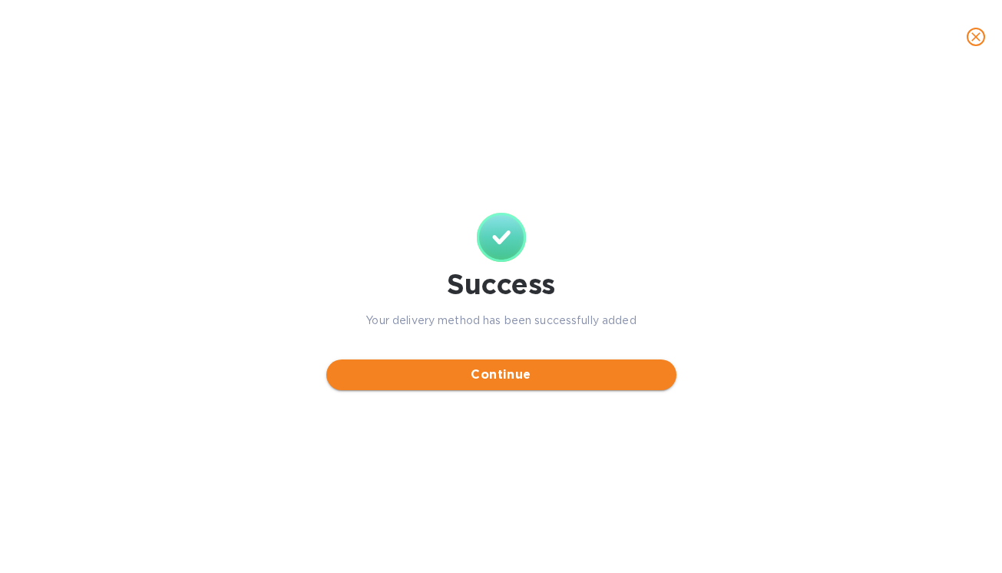
click at [505, 379] on span "Continue" at bounding box center [502, 374] width 326 height 18
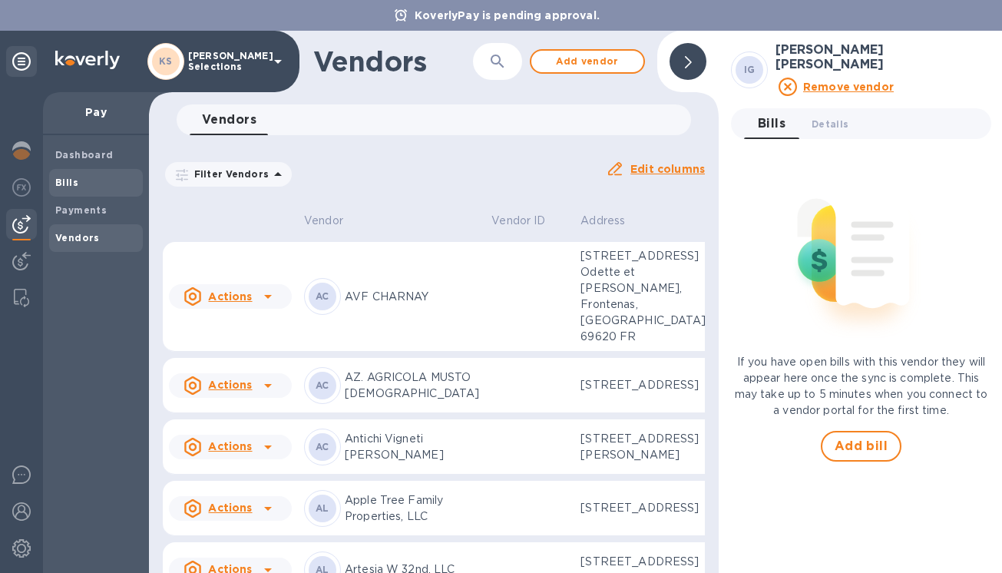
click at [77, 186] on span "Bills" at bounding box center [95, 182] width 81 height 15
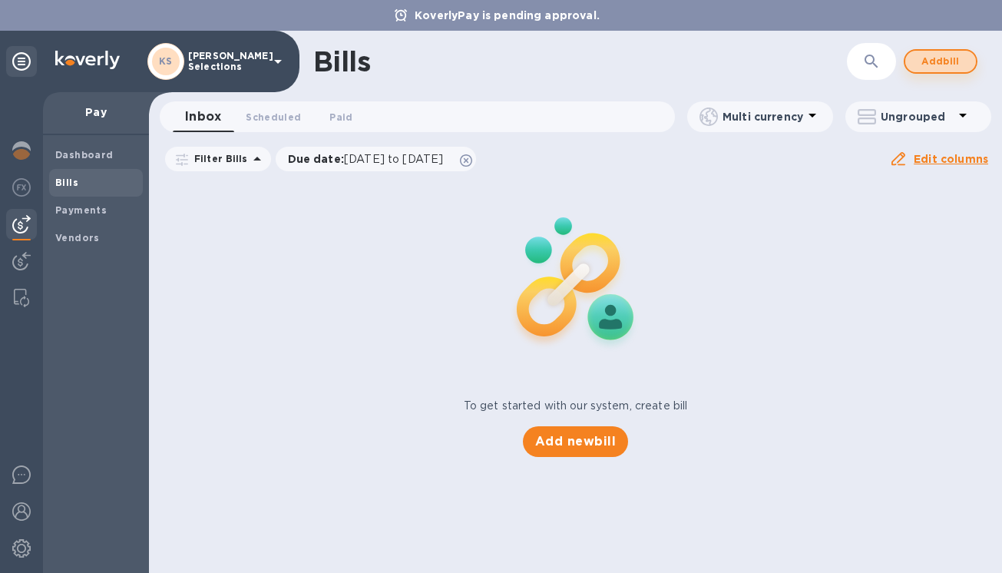
click at [928, 61] on span "Add bill" at bounding box center [941, 61] width 46 height 18
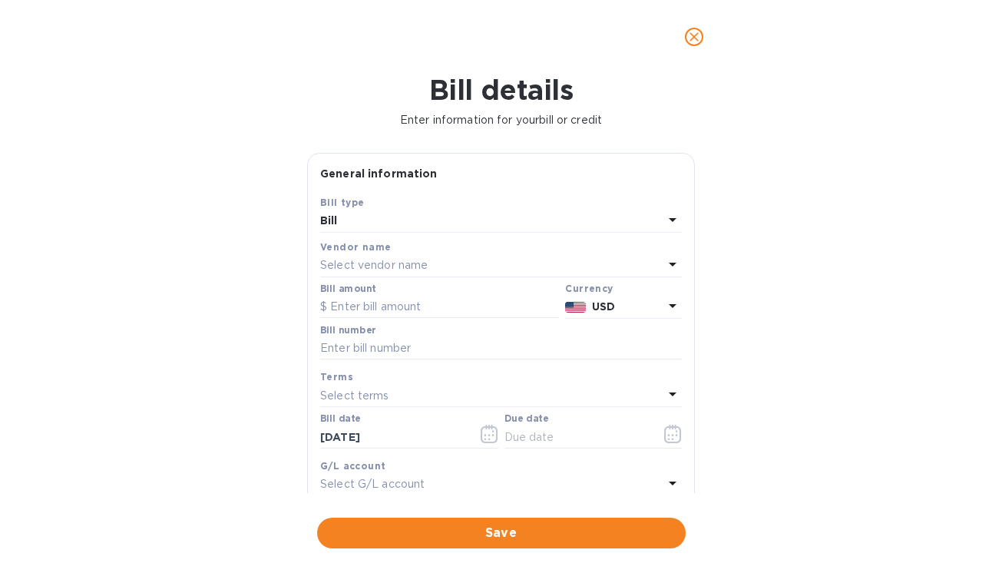
click at [348, 270] on p "Select vendor name" at bounding box center [373, 265] width 107 height 16
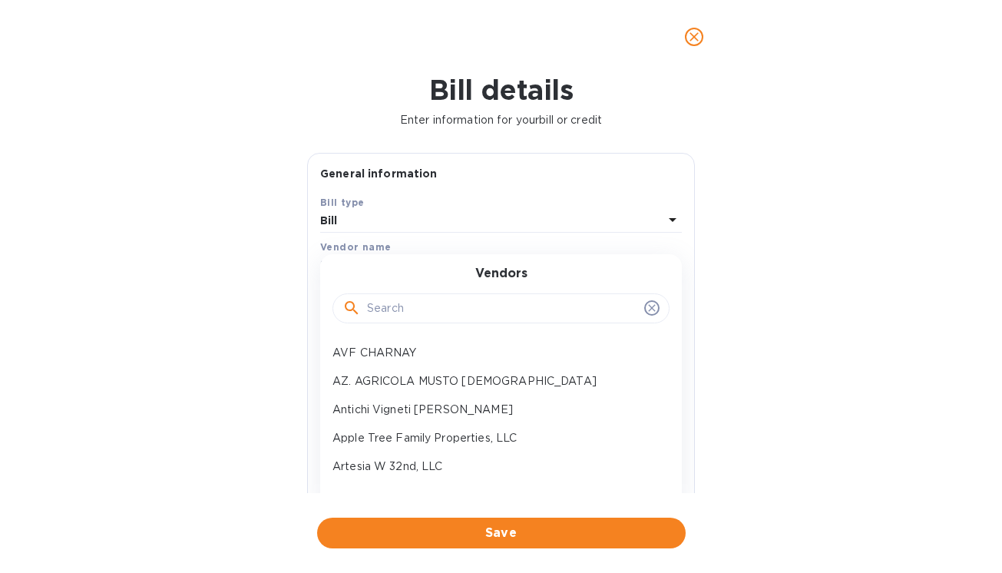
click at [371, 303] on input "text" at bounding box center [502, 308] width 271 height 23
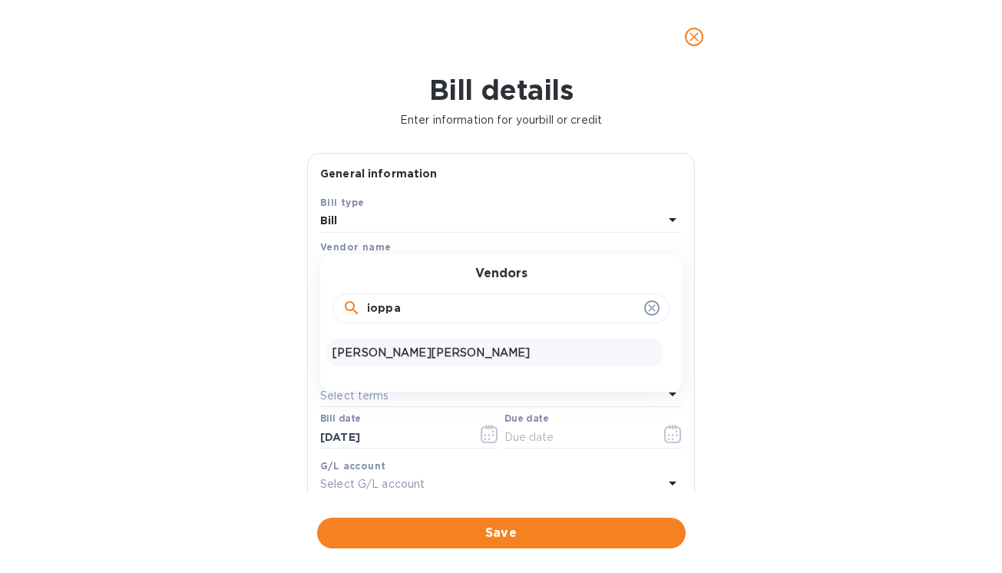
type input "ioppa"
click at [400, 355] on p "[PERSON_NAME][PERSON_NAME]" at bounding box center [494, 353] width 325 height 16
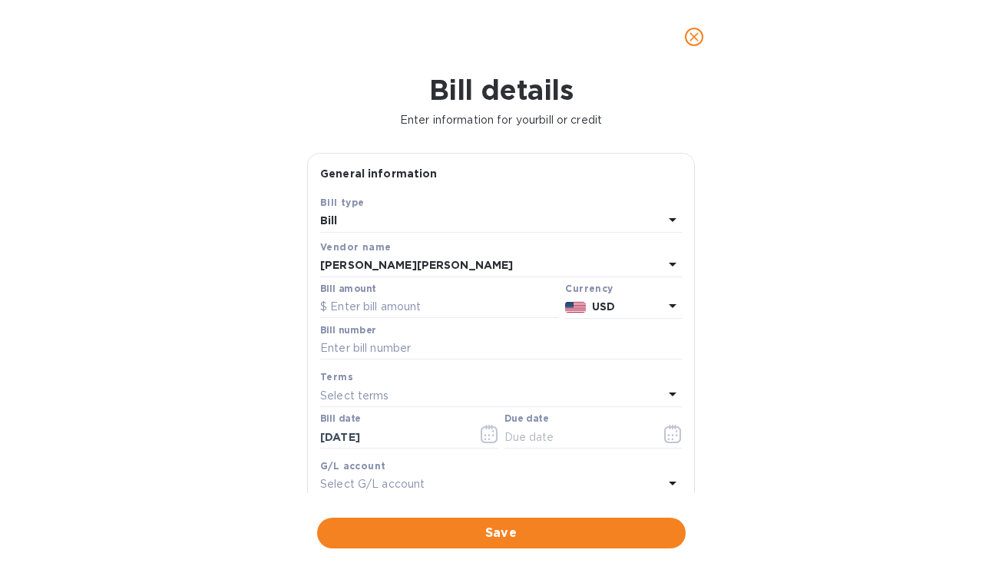
click at [646, 315] on p "USD" at bounding box center [627, 307] width 71 height 16
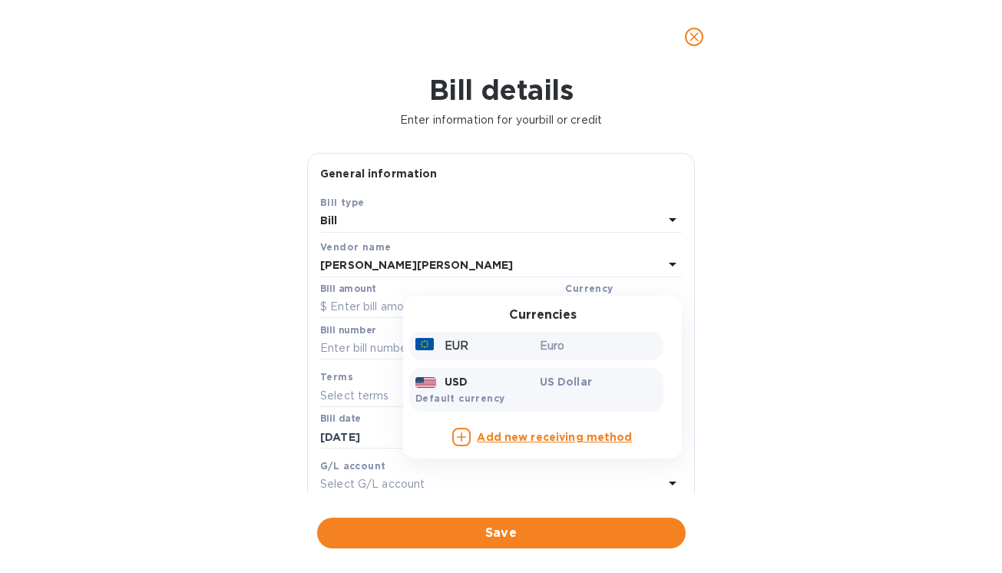
click at [559, 351] on p "Euro" at bounding box center [599, 346] width 118 height 16
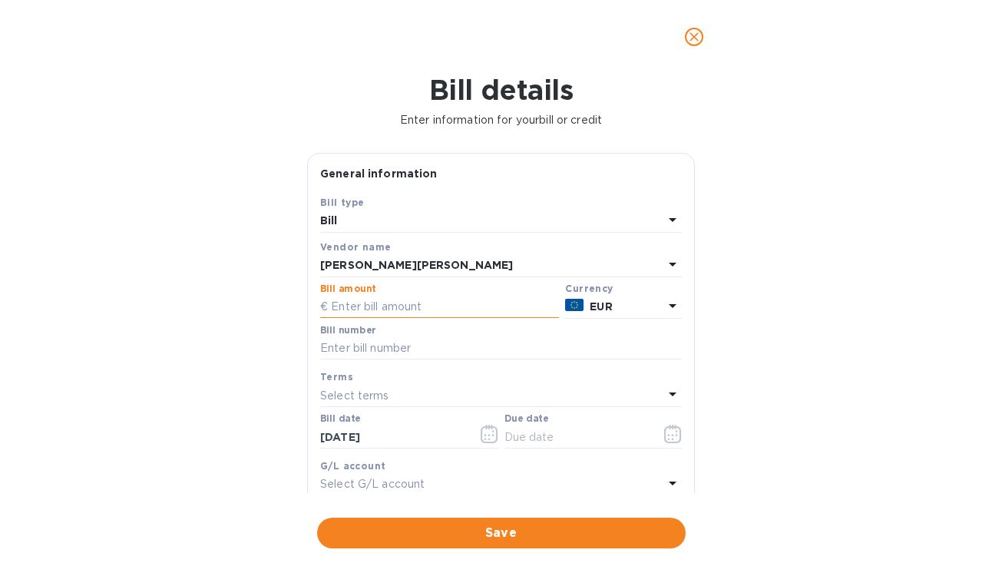
click at [354, 311] on input "text" at bounding box center [439, 307] width 239 height 23
type input "19,698.00"
click at [213, 332] on div "Bill details Enter information for your bill or credit General information Save…" at bounding box center [501, 323] width 1002 height 499
click at [368, 350] on input "text" at bounding box center [501, 348] width 362 height 23
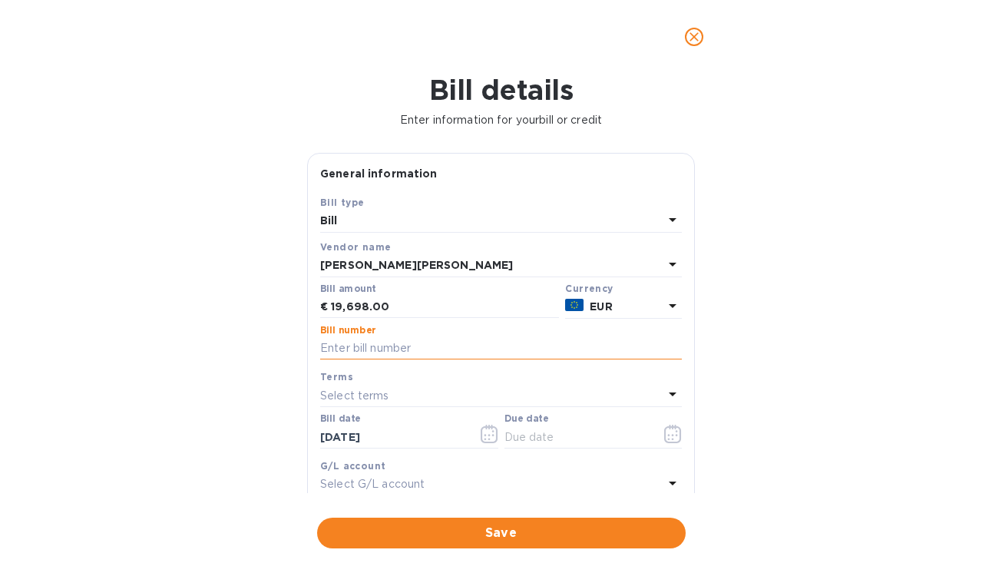
paste input "65/2025"
type input "65/2025"
click at [666, 432] on icon "button" at bounding box center [673, 434] width 18 height 18
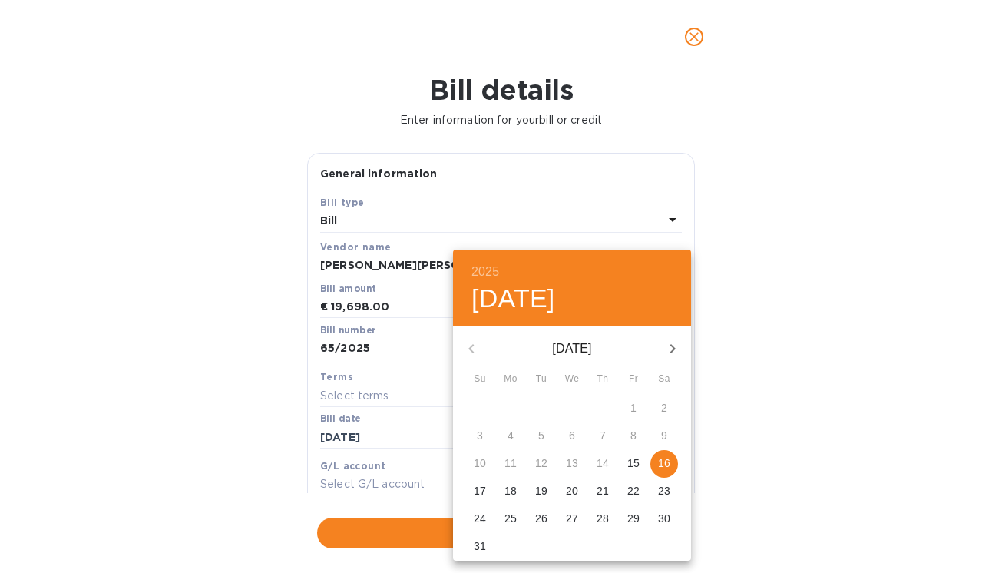
click at [665, 459] on p "16" at bounding box center [664, 462] width 12 height 15
type input "[DATE]"
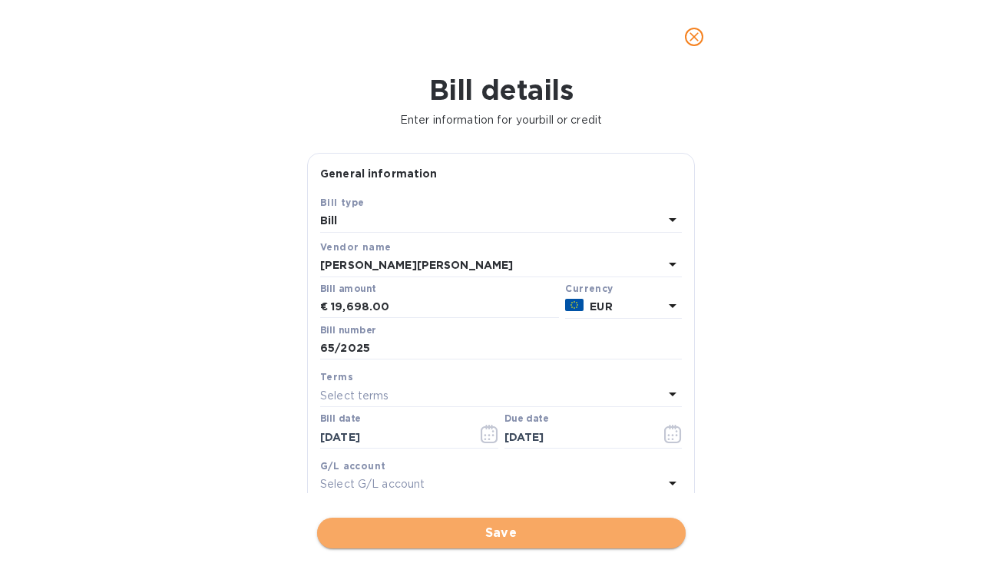
click at [505, 530] on span "Save" at bounding box center [501, 533] width 344 height 18
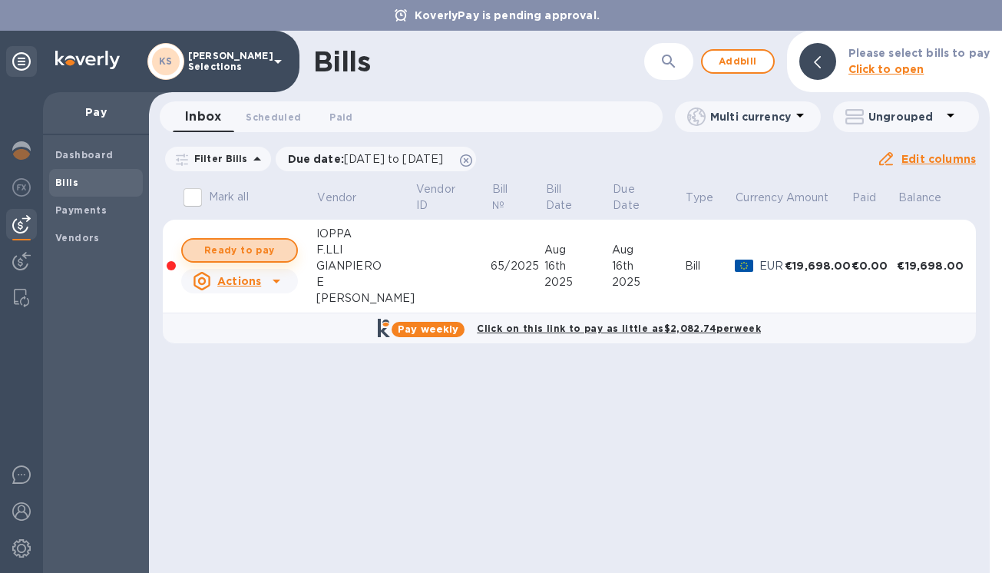
click at [243, 254] on span "Ready to pay" at bounding box center [239, 250] width 89 height 18
checkbox input "true"
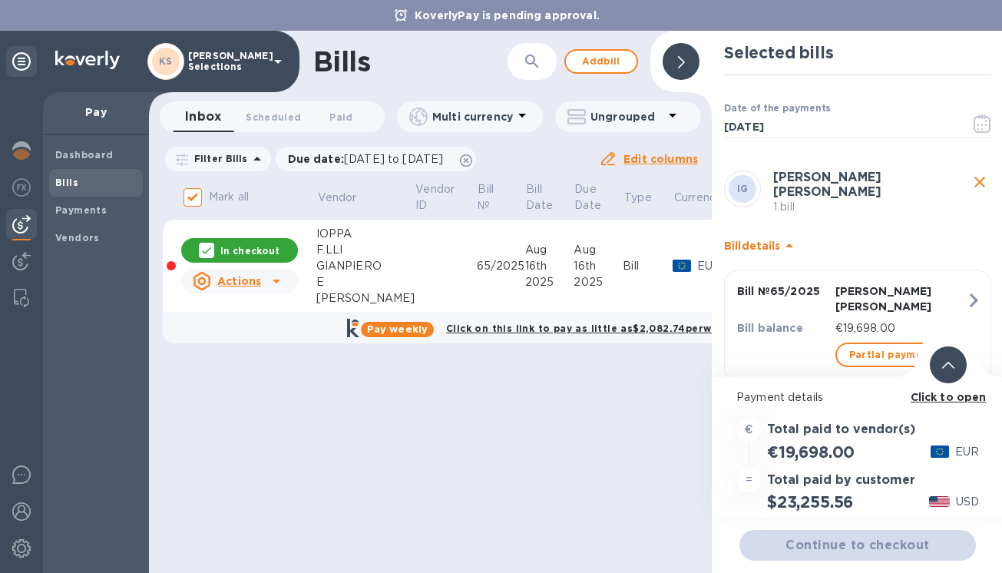
scroll to position [51, 0]
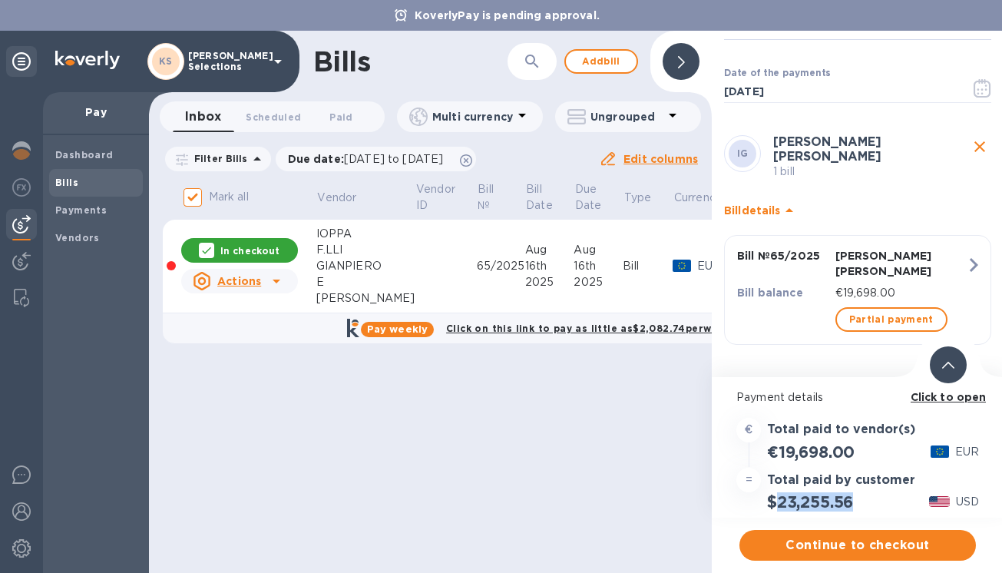
drag, startPoint x: 855, startPoint y: 504, endPoint x: 780, endPoint y: 506, distance: 74.5
click at [780, 506] on h2 "$23,255.56" at bounding box center [810, 501] width 86 height 19
copy h2 "23,255.56"
click at [940, 396] on b "Click to open" at bounding box center [949, 397] width 76 height 12
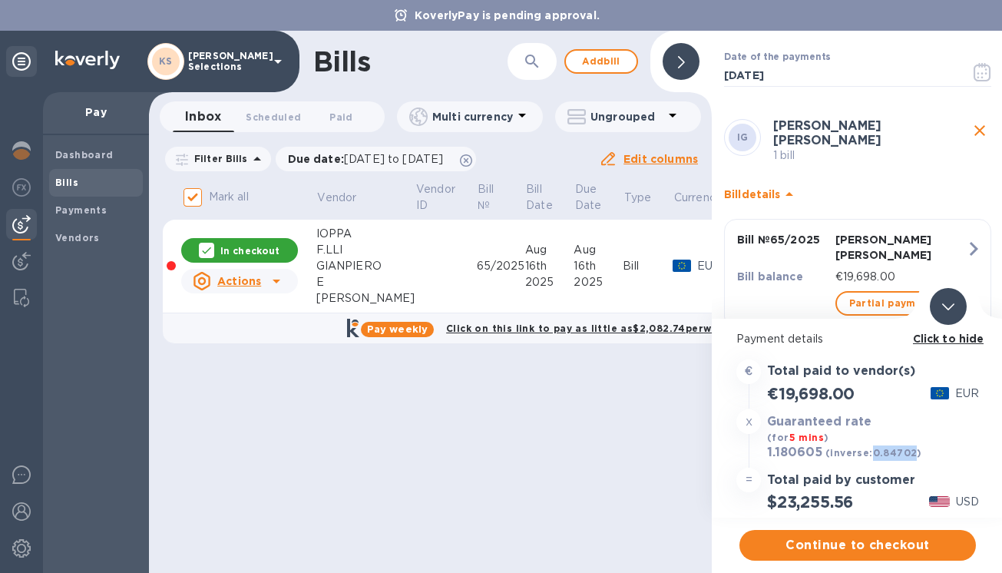
drag, startPoint x: 912, startPoint y: 455, endPoint x: 873, endPoint y: 455, distance: 39.2
click at [873, 455] on b "(inverse: 0.84702 )" at bounding box center [873, 453] width 97 height 12
copy b "0.84702"
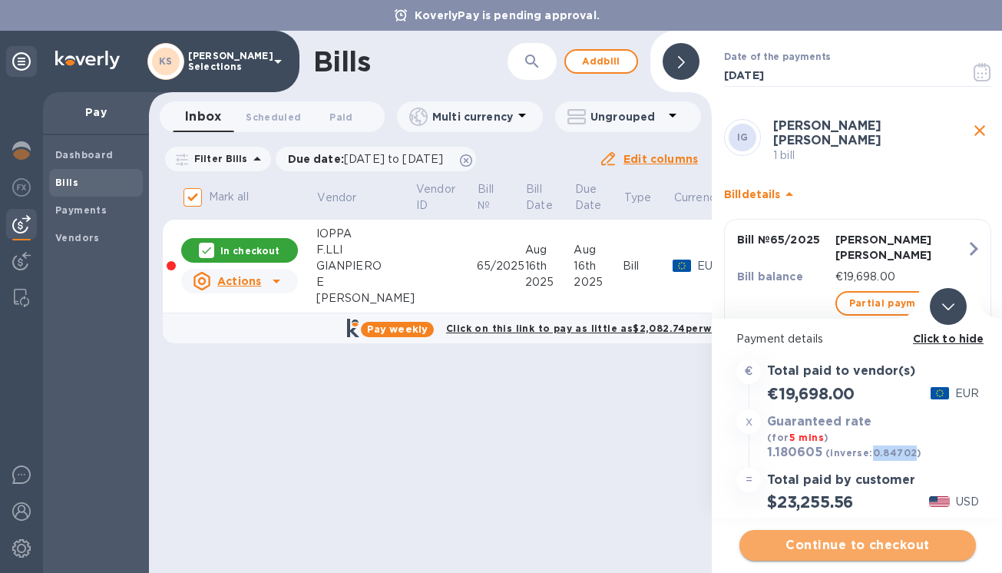
click at [847, 545] on span "Continue to checkout" at bounding box center [858, 545] width 212 height 18
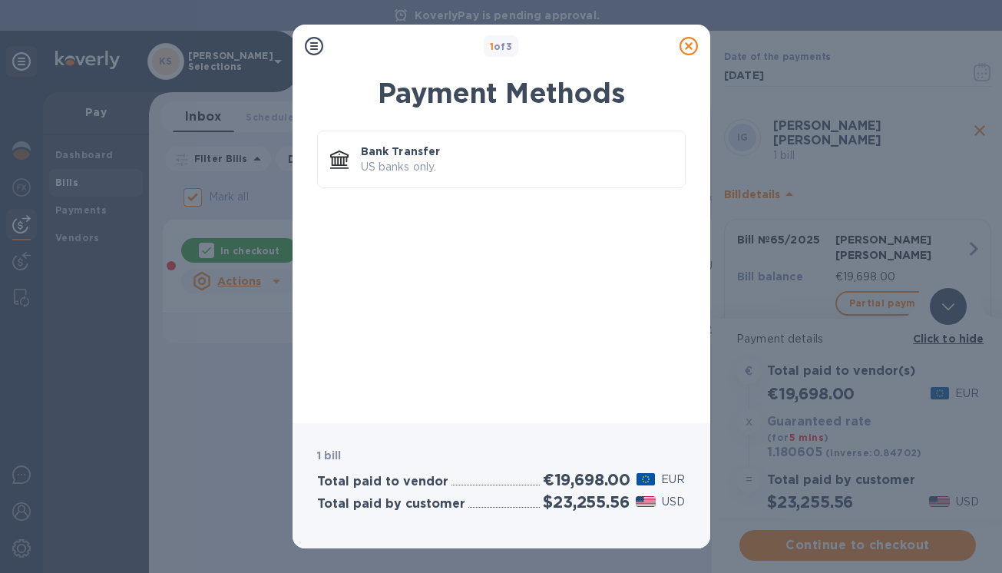
click at [689, 47] on icon at bounding box center [689, 46] width 18 height 18
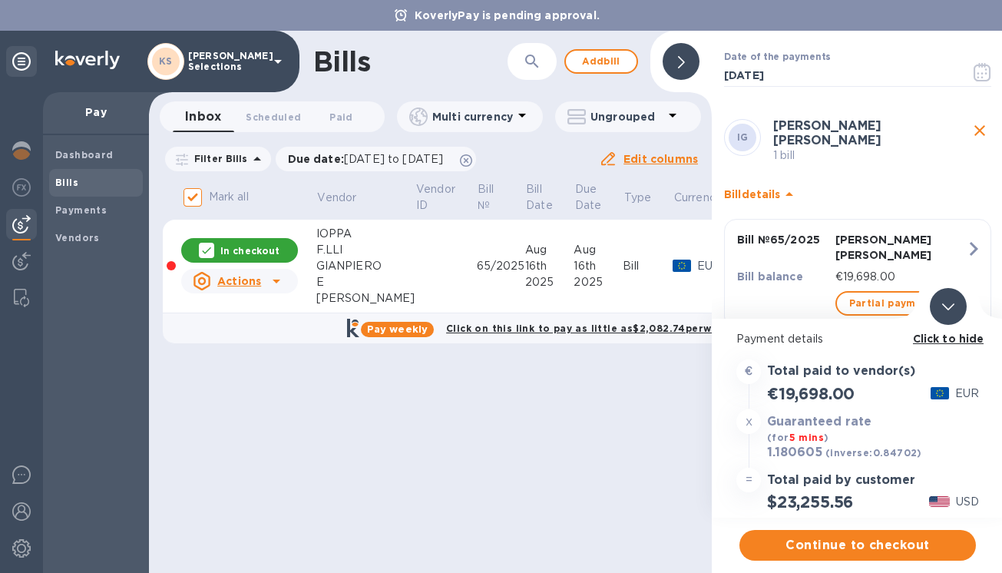
click at [477, 263] on div "65/2025" at bounding box center [501, 266] width 48 height 16
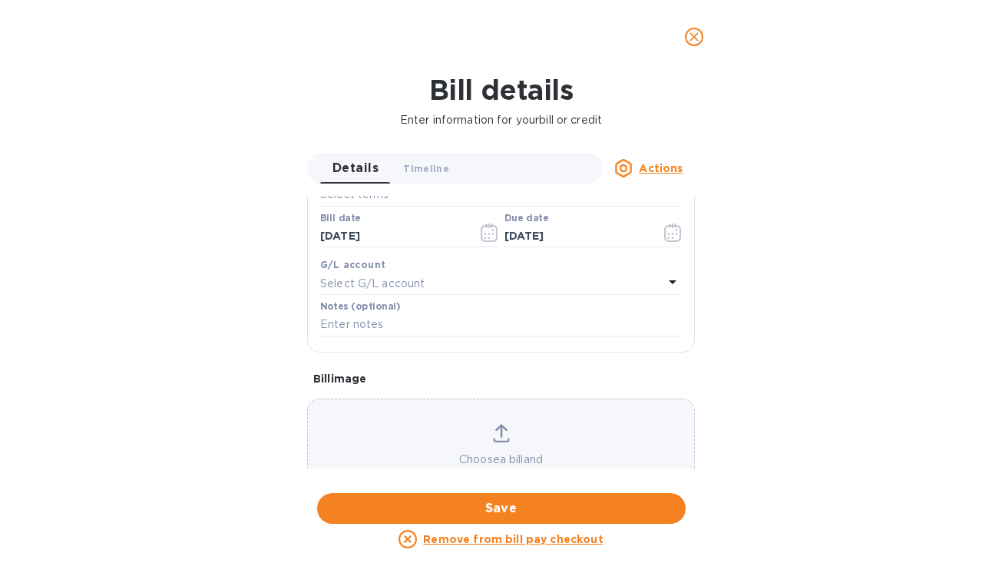
scroll to position [346, 0]
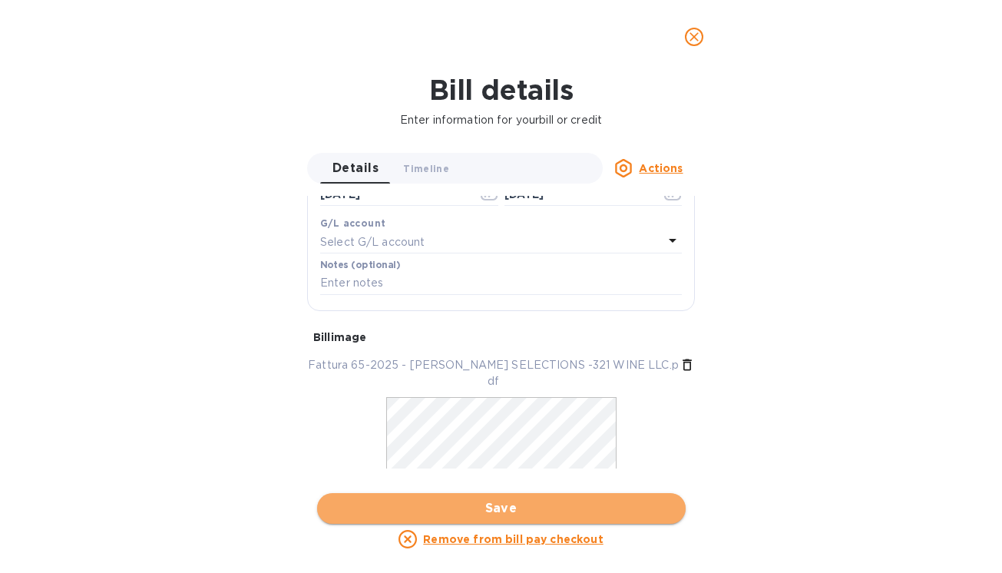
click at [488, 511] on span "Save" at bounding box center [501, 508] width 344 height 18
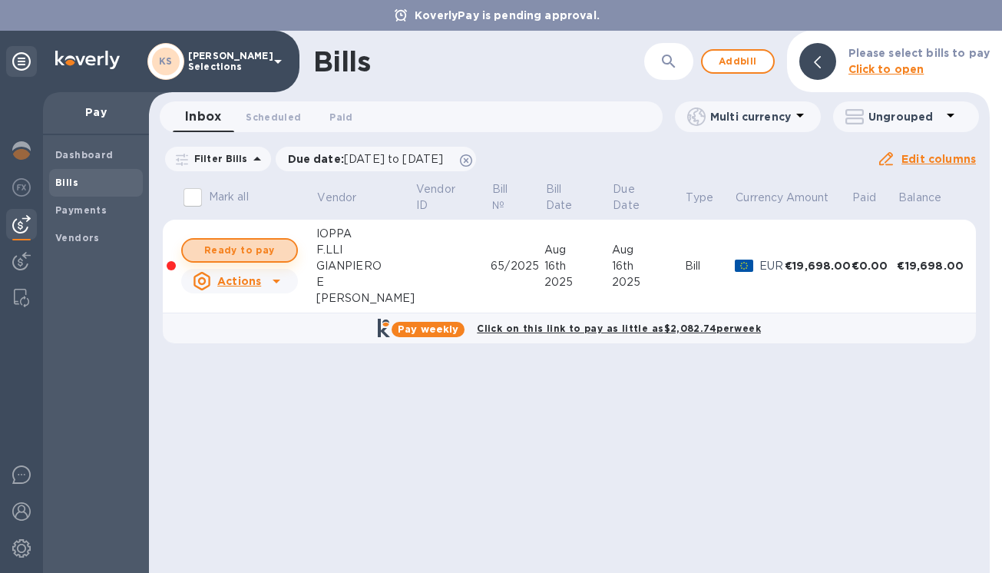
click at [246, 253] on span "Ready to pay" at bounding box center [239, 250] width 89 height 18
checkbox input "true"
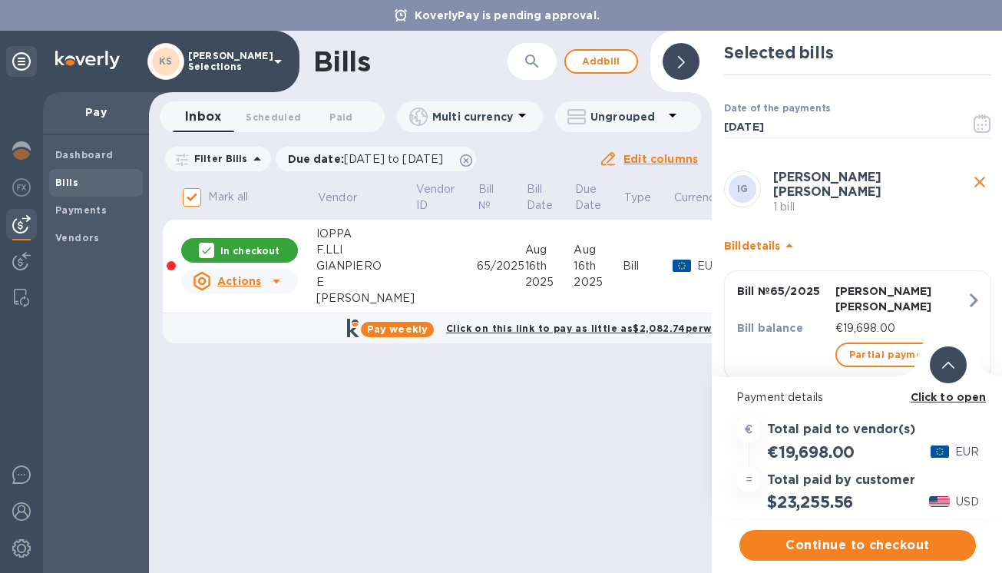
click at [937, 399] on b "Click to open" at bounding box center [949, 397] width 76 height 12
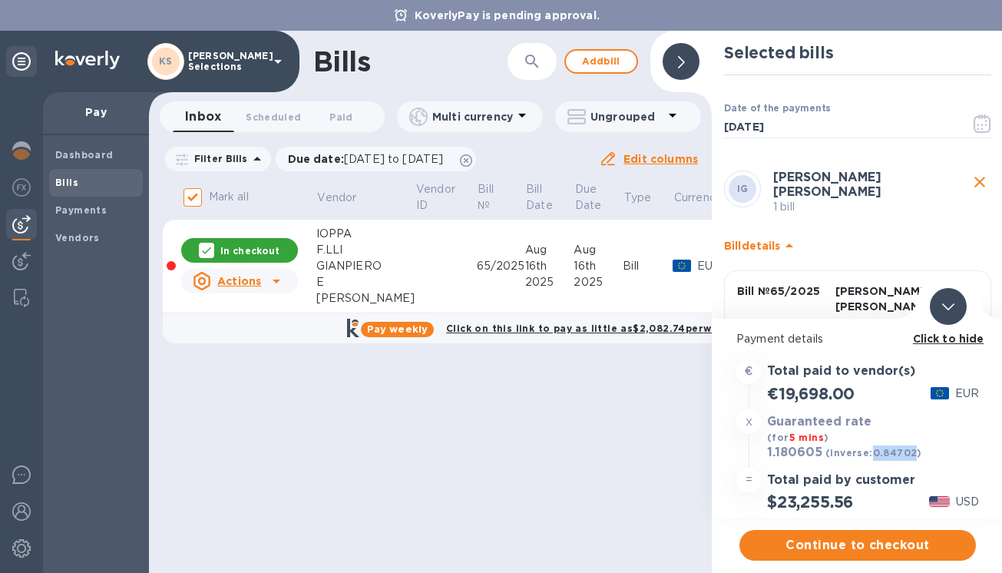
drag, startPoint x: 912, startPoint y: 454, endPoint x: 873, endPoint y: 453, distance: 39.2
click at [873, 453] on b "(inverse: 0.84702 )" at bounding box center [873, 453] width 97 height 12
copy b "0.84702"
click at [937, 461] on div "USD" at bounding box center [954, 453] width 56 height 22
click at [866, 537] on span "Continue to checkout" at bounding box center [858, 545] width 212 height 18
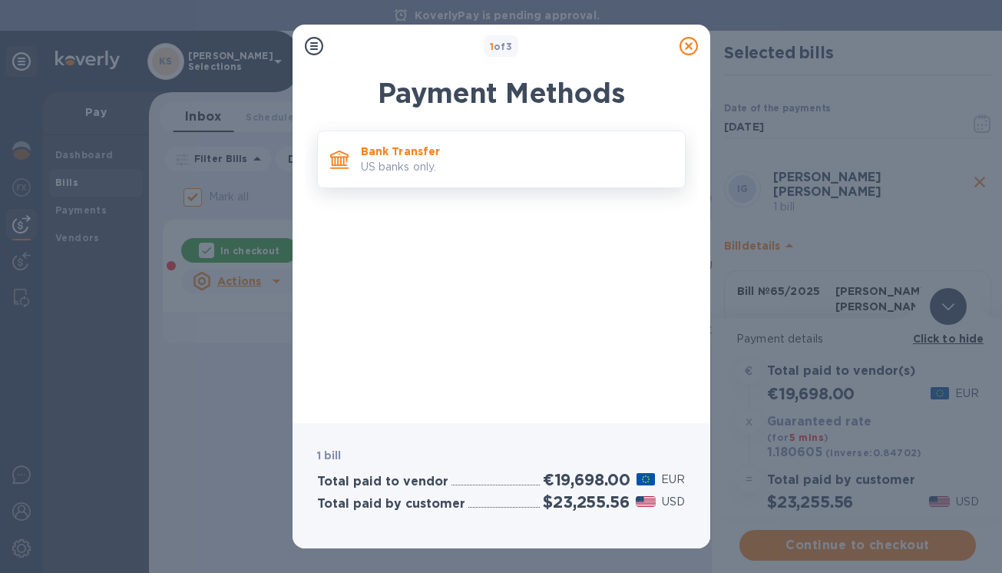
click at [498, 146] on p "Bank Transfer" at bounding box center [517, 151] width 312 height 15
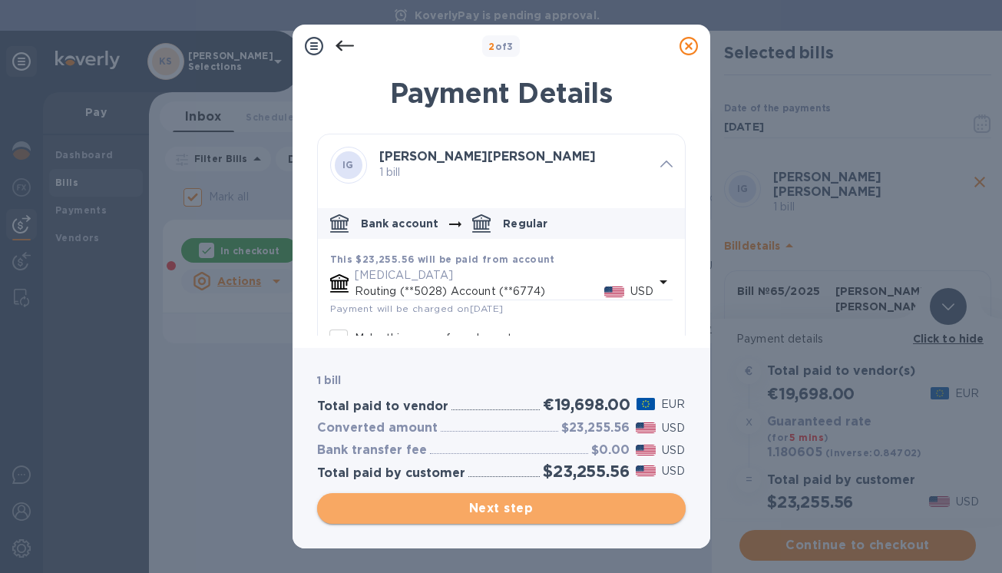
click at [485, 509] on span "Next step" at bounding box center [501, 508] width 344 height 18
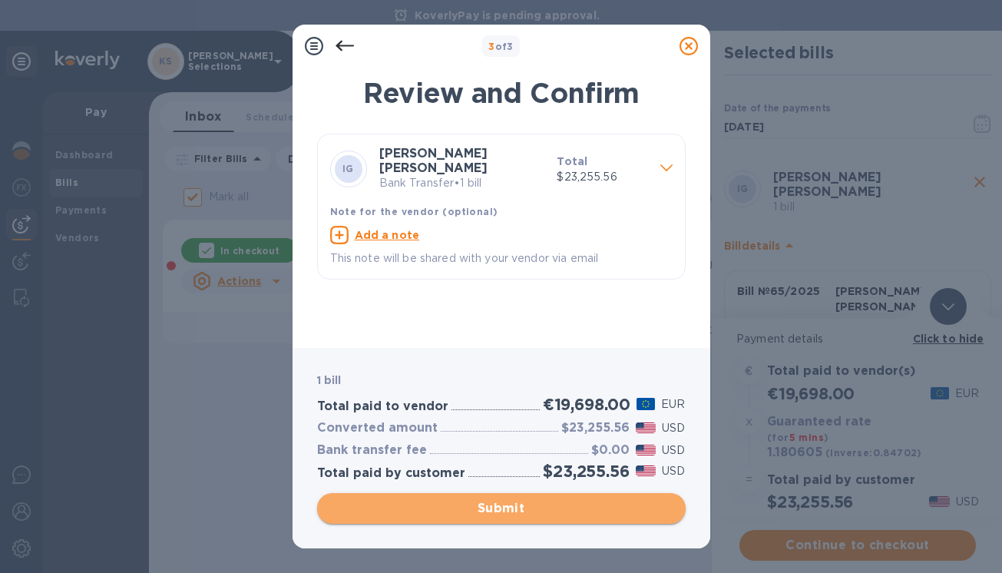
click at [485, 509] on span "Submit" at bounding box center [501, 508] width 344 height 18
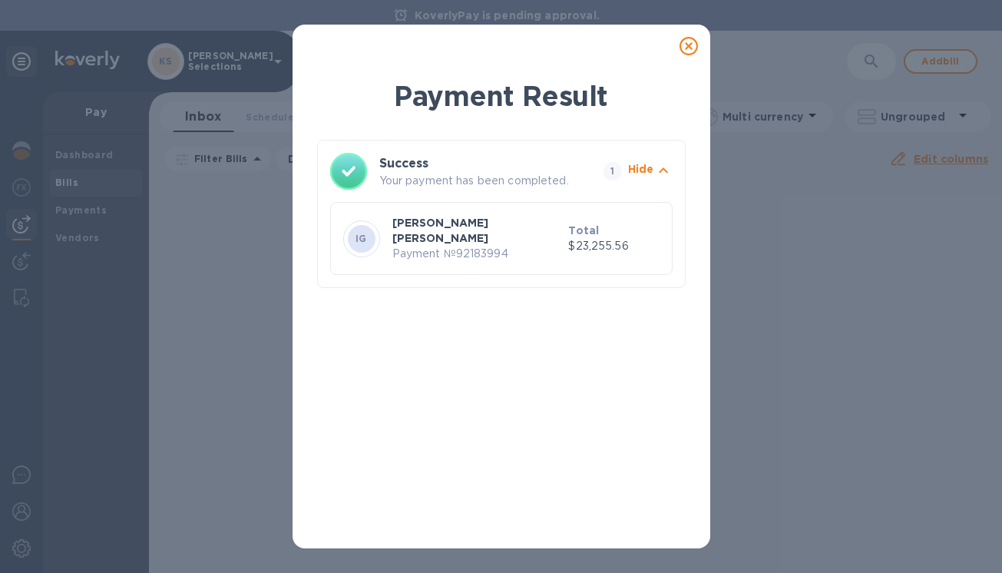
click at [529, 246] on p "Payment № 92183994" at bounding box center [477, 254] width 170 height 16
click at [684, 48] on icon at bounding box center [689, 46] width 18 height 18
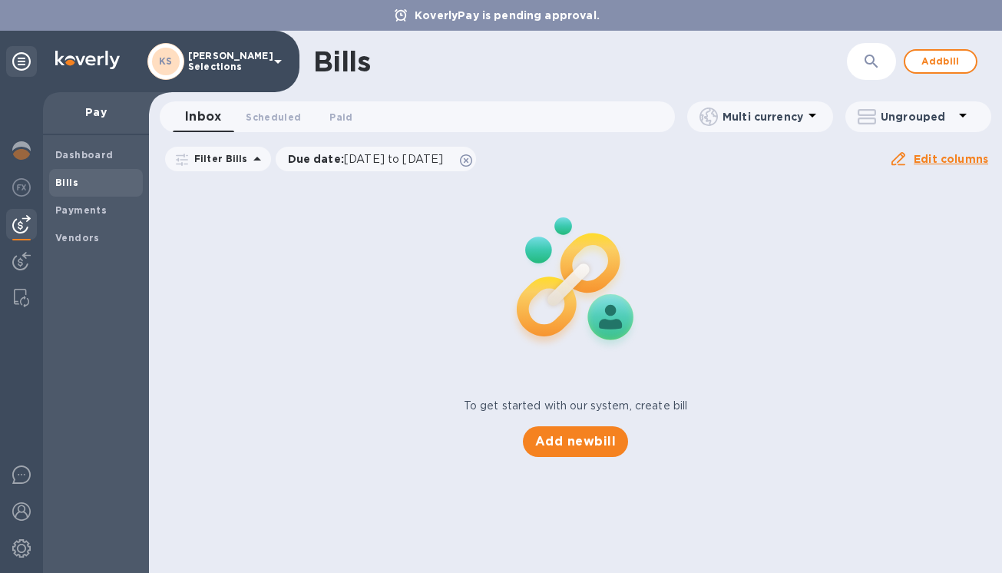
click at [319, 326] on div "To get started with our system, create bill Add new bill" at bounding box center [575, 318] width 865 height 289
click at [346, 114] on span "Paid 0" at bounding box center [340, 117] width 23 height 16
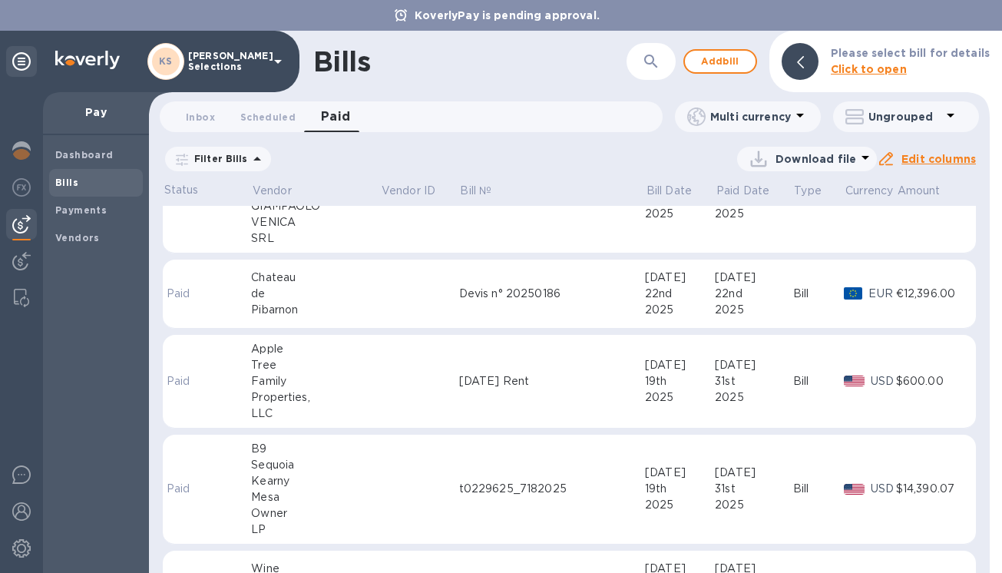
scroll to position [1324, 0]
